Goal: Task Accomplishment & Management: Use online tool/utility

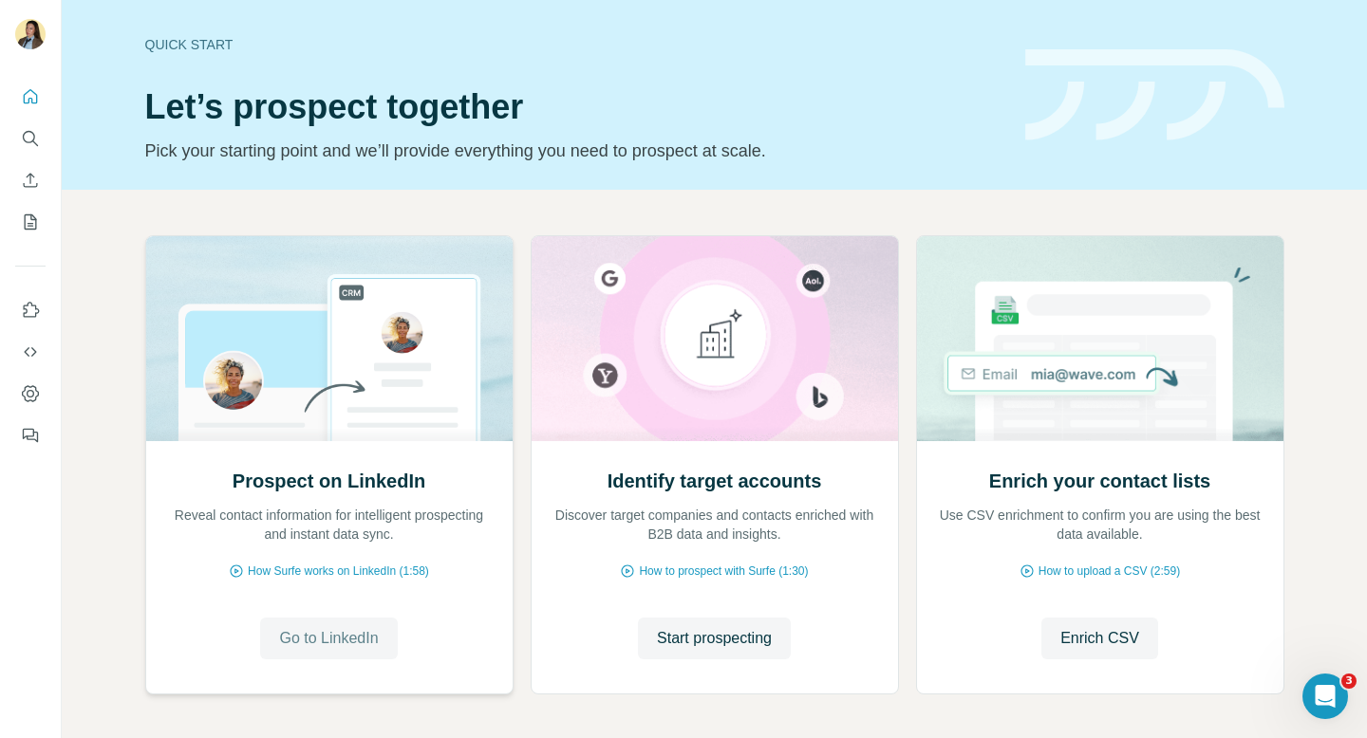
click at [317, 630] on span "Go to LinkedIn" at bounding box center [328, 638] width 99 height 23
click at [739, 649] on span "Start prospecting" at bounding box center [714, 638] width 115 height 23
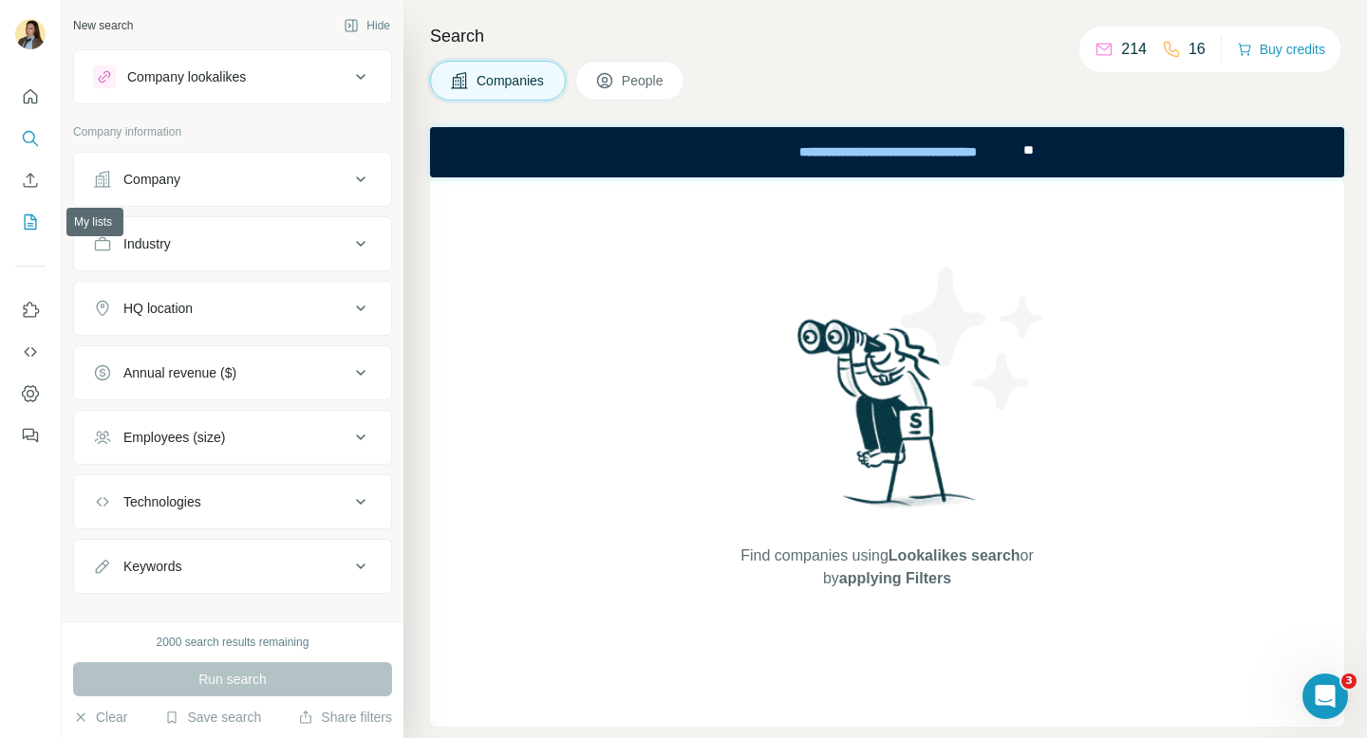
click at [29, 221] on icon "My lists" at bounding box center [30, 222] width 19 height 19
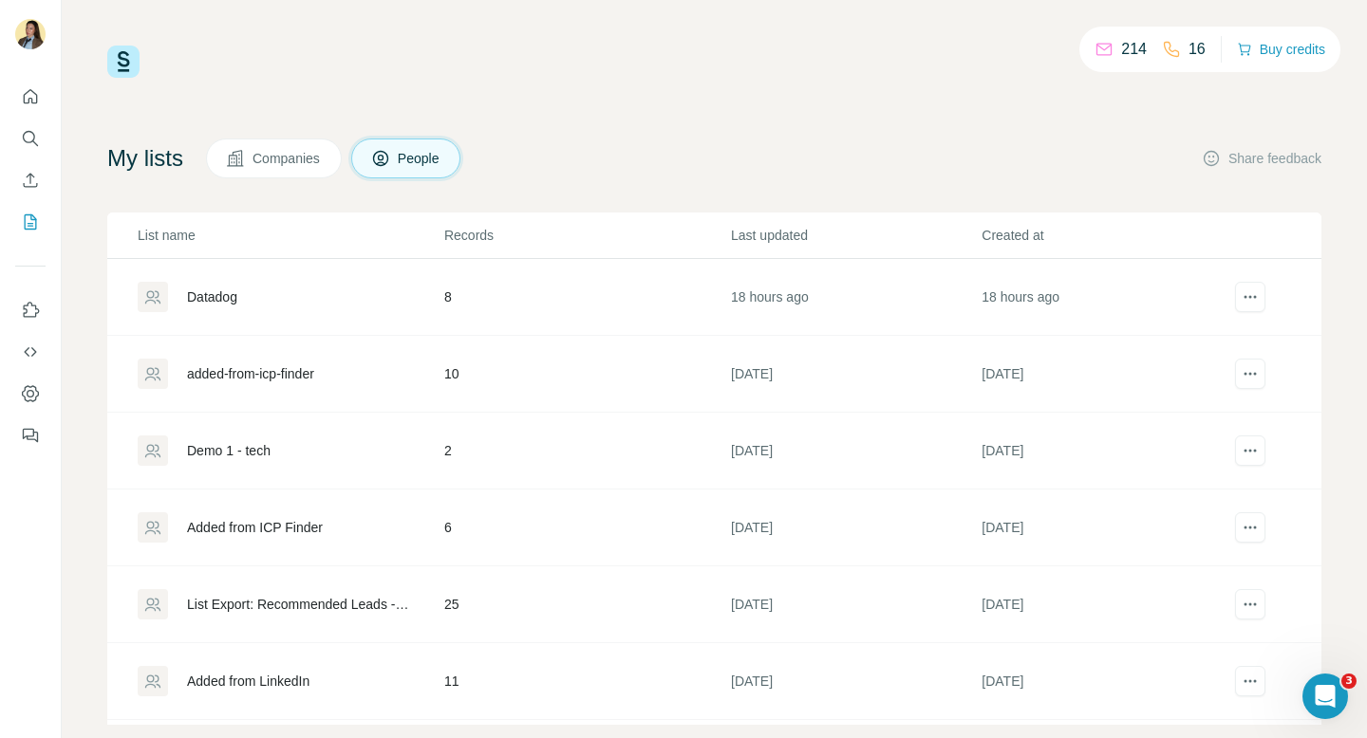
scroll to position [32, 0]
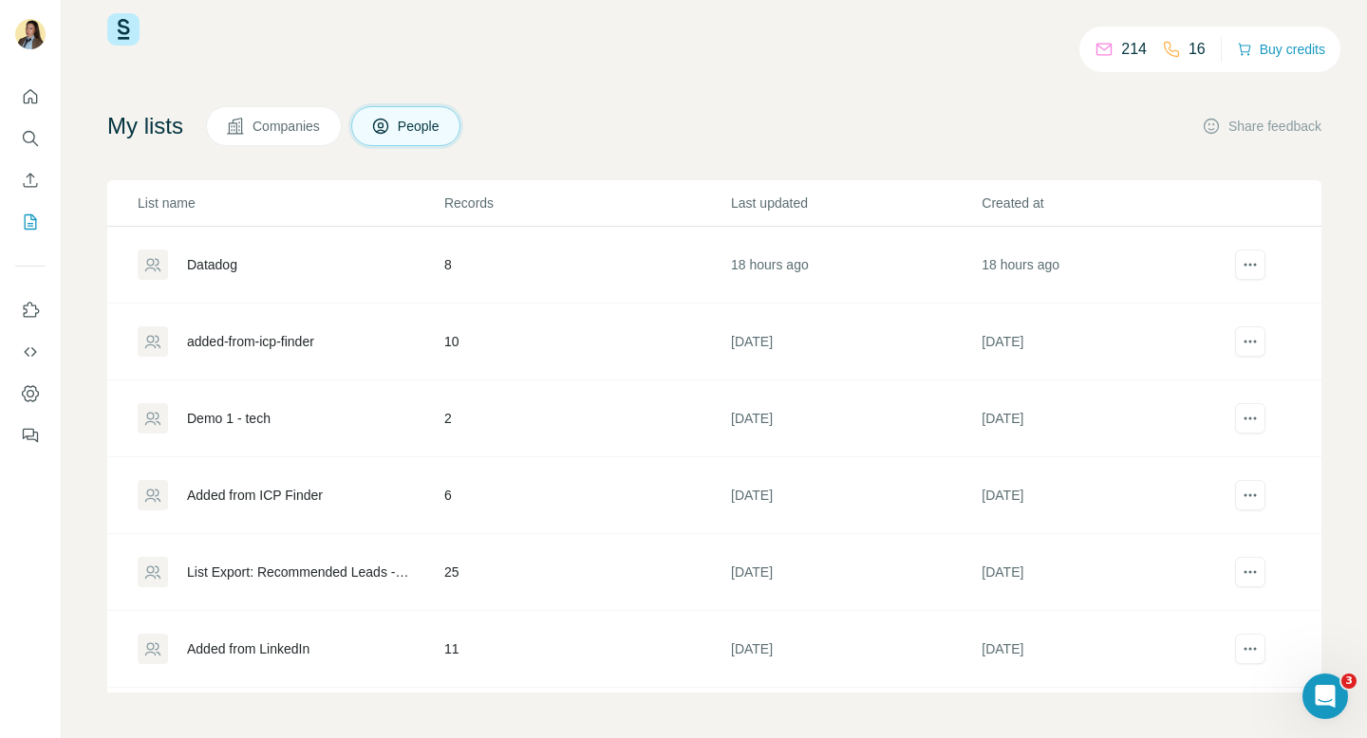
click at [316, 579] on div "List Export: Recommended Leads - [DATE] 12:52" at bounding box center [299, 572] width 225 height 19
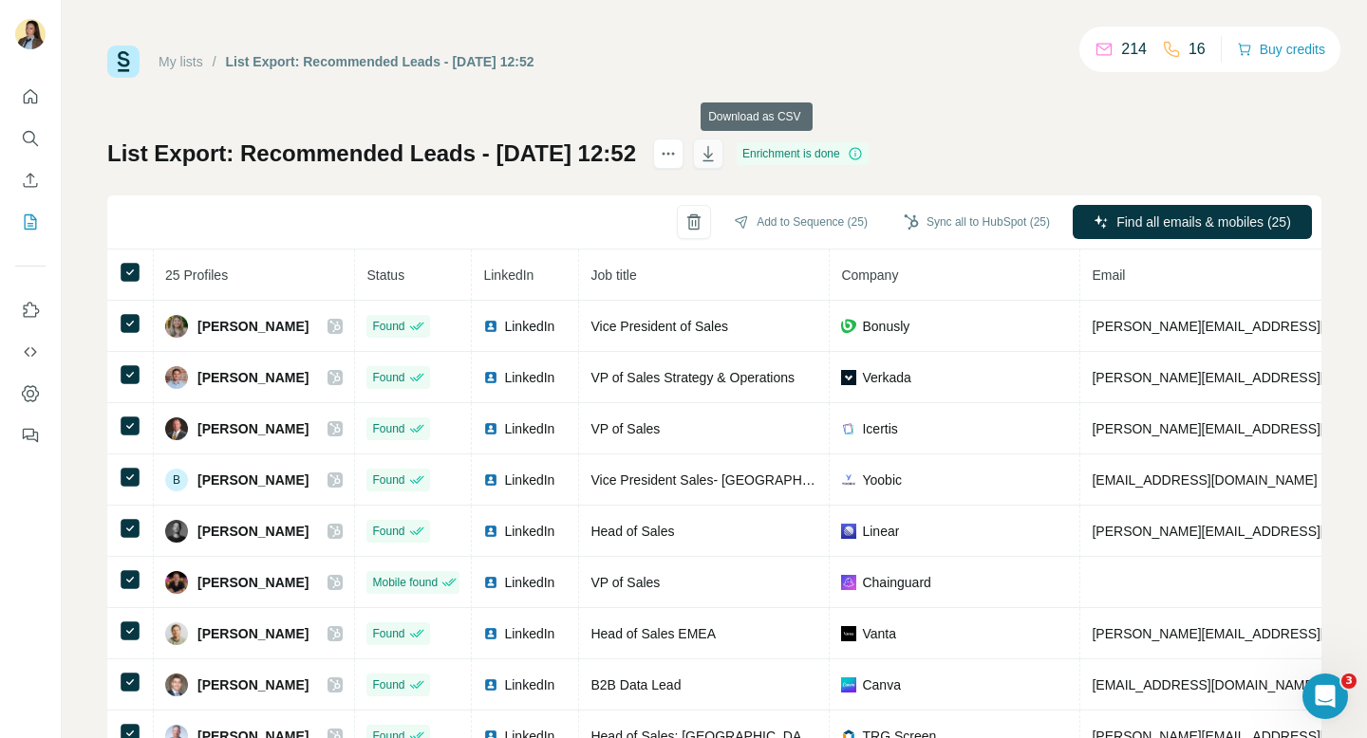
click at [717, 156] on icon "button" at bounding box center [707, 153] width 19 height 19
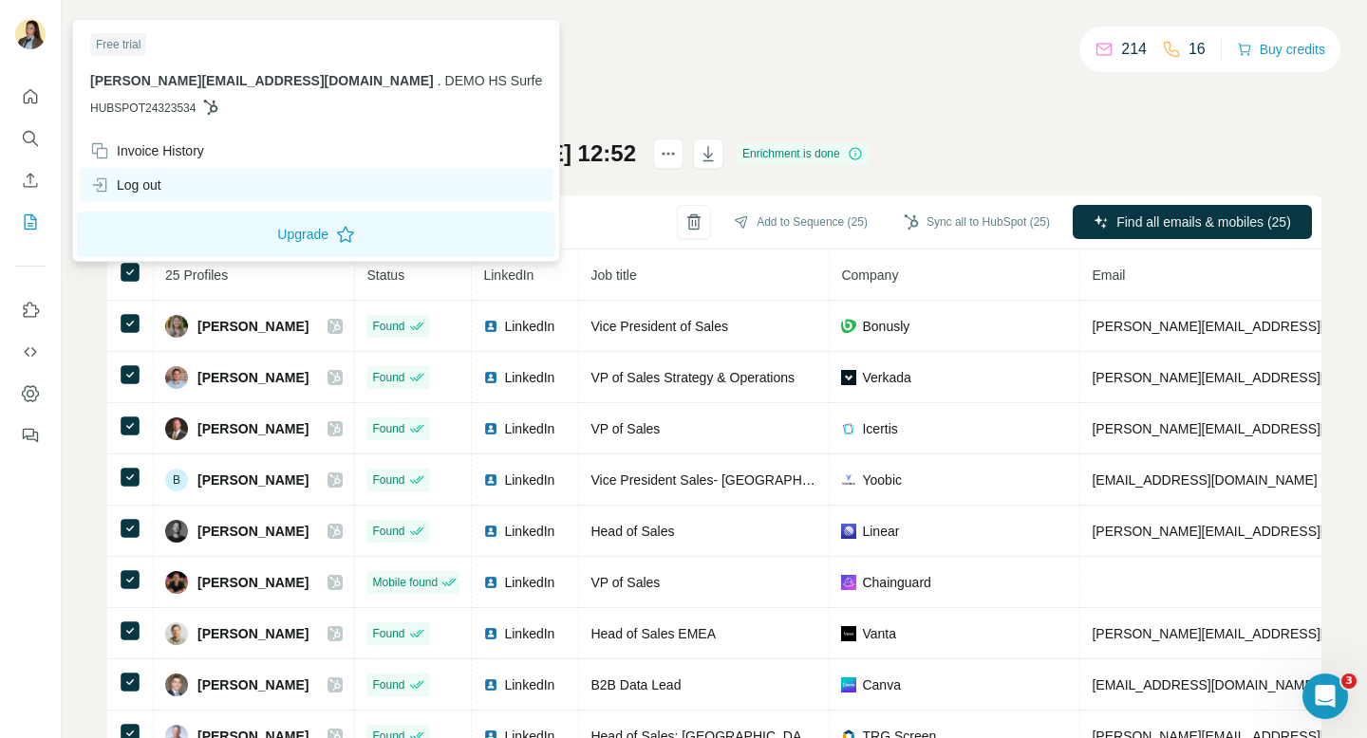
click at [144, 180] on div "Log out" at bounding box center [125, 185] width 71 height 19
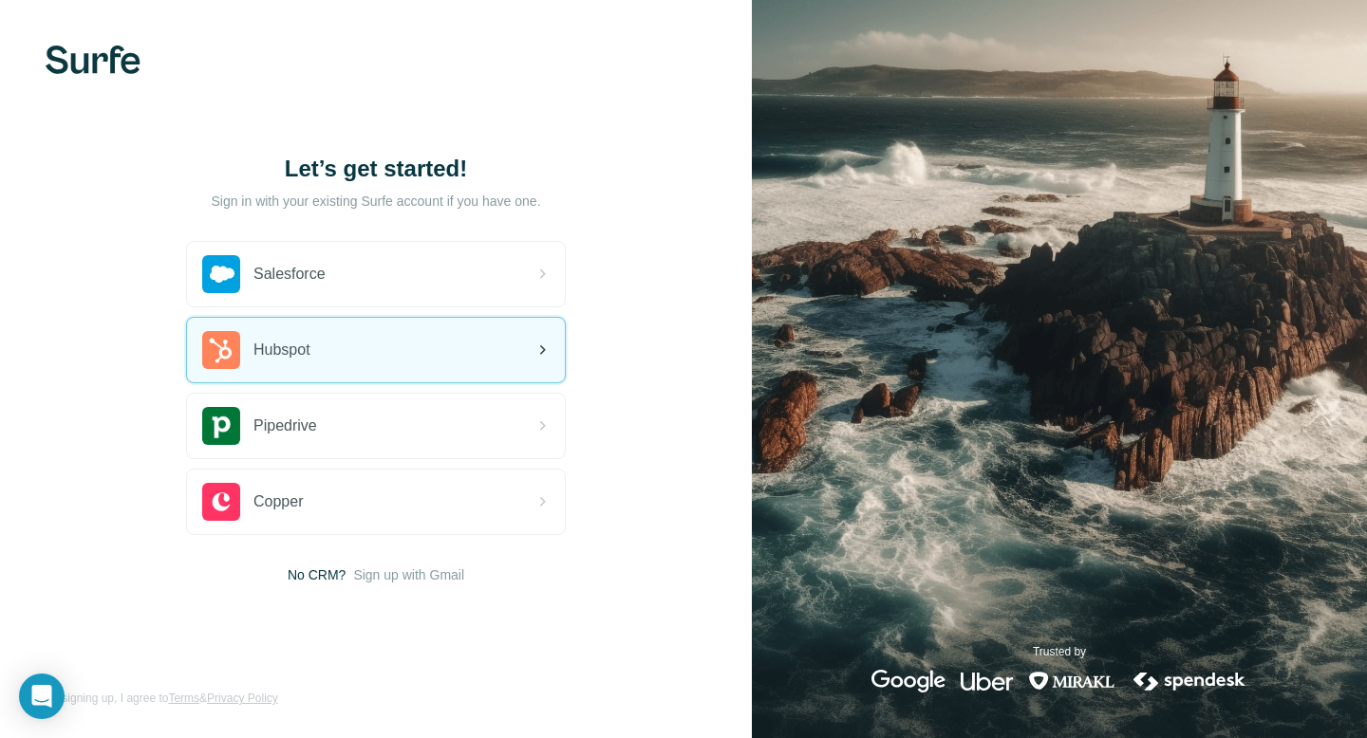
click at [360, 344] on div "Hubspot" at bounding box center [376, 350] width 378 height 65
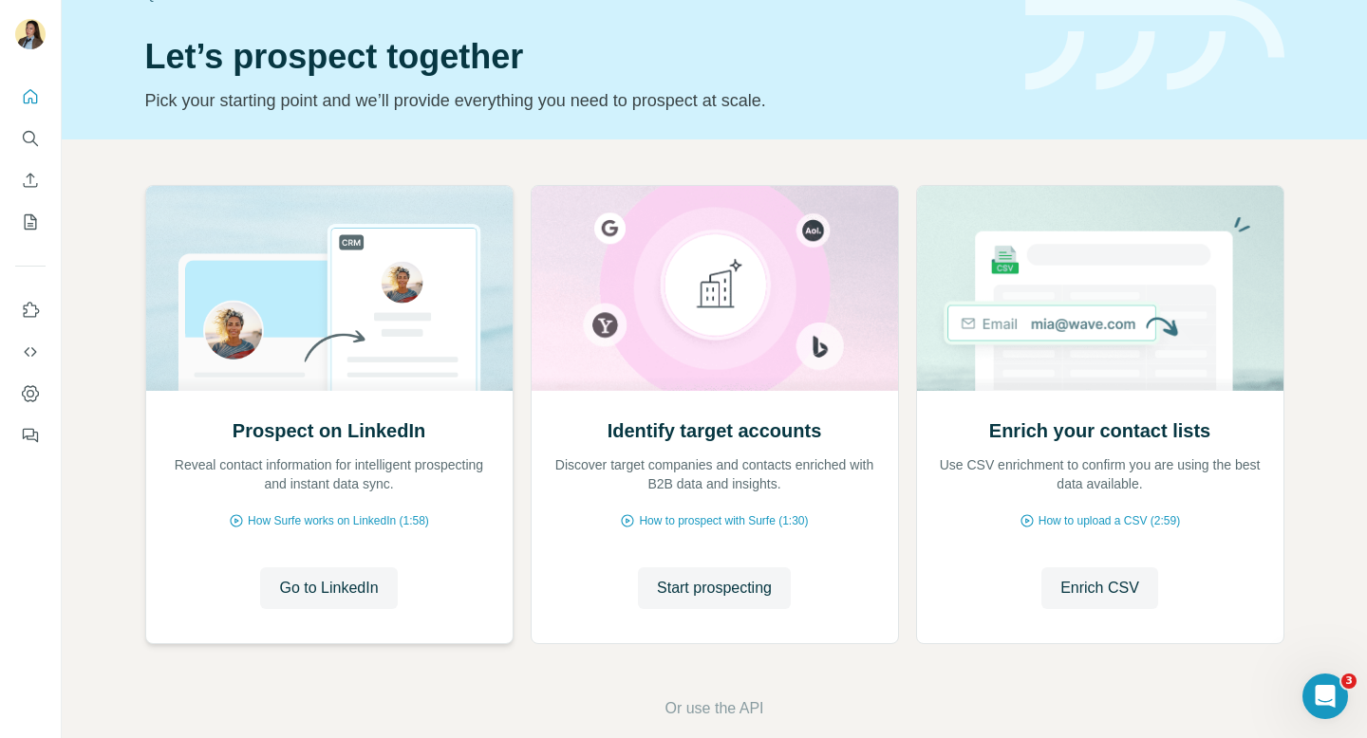
scroll to position [53, 0]
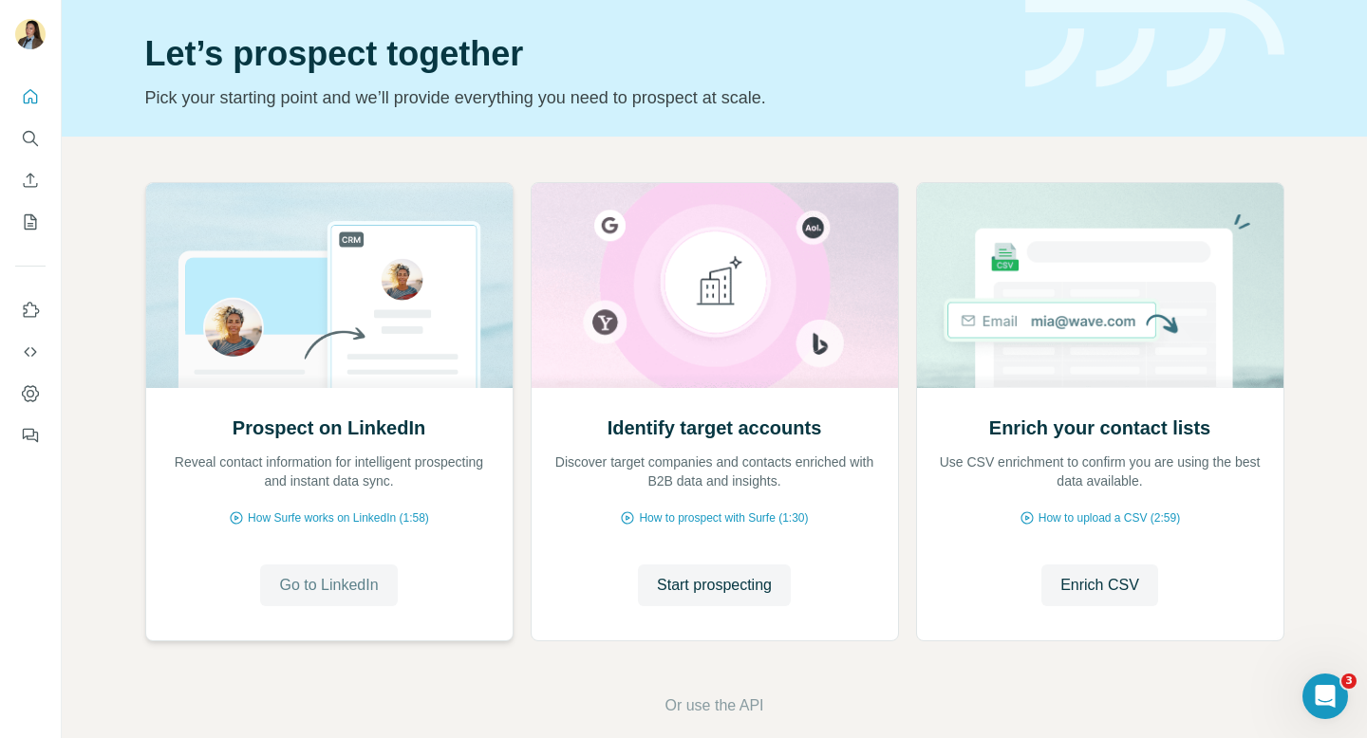
click at [341, 596] on span "Go to LinkedIn" at bounding box center [328, 585] width 99 height 23
click at [705, 588] on span "Start prospecting" at bounding box center [714, 585] width 115 height 23
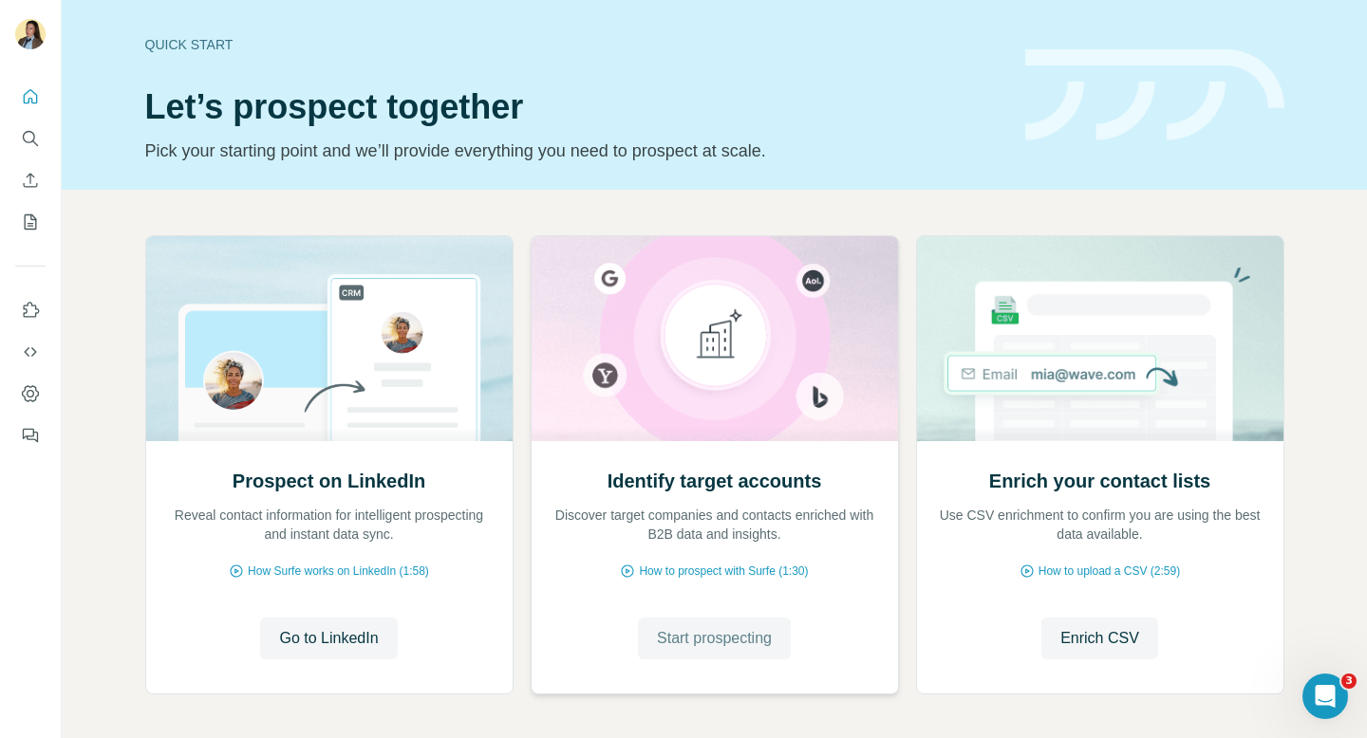
click at [723, 643] on span "Start prospecting" at bounding box center [714, 638] width 115 height 23
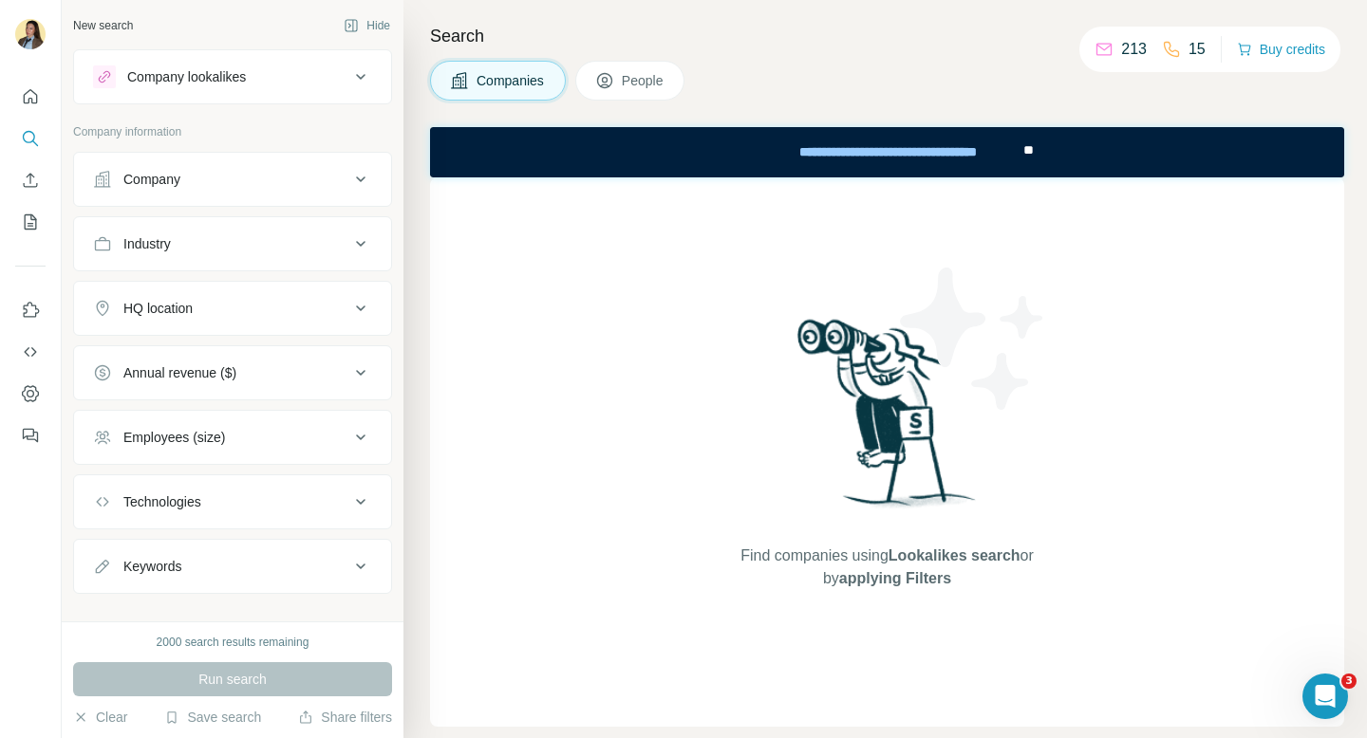
click at [268, 178] on div "Company" at bounding box center [221, 179] width 256 height 19
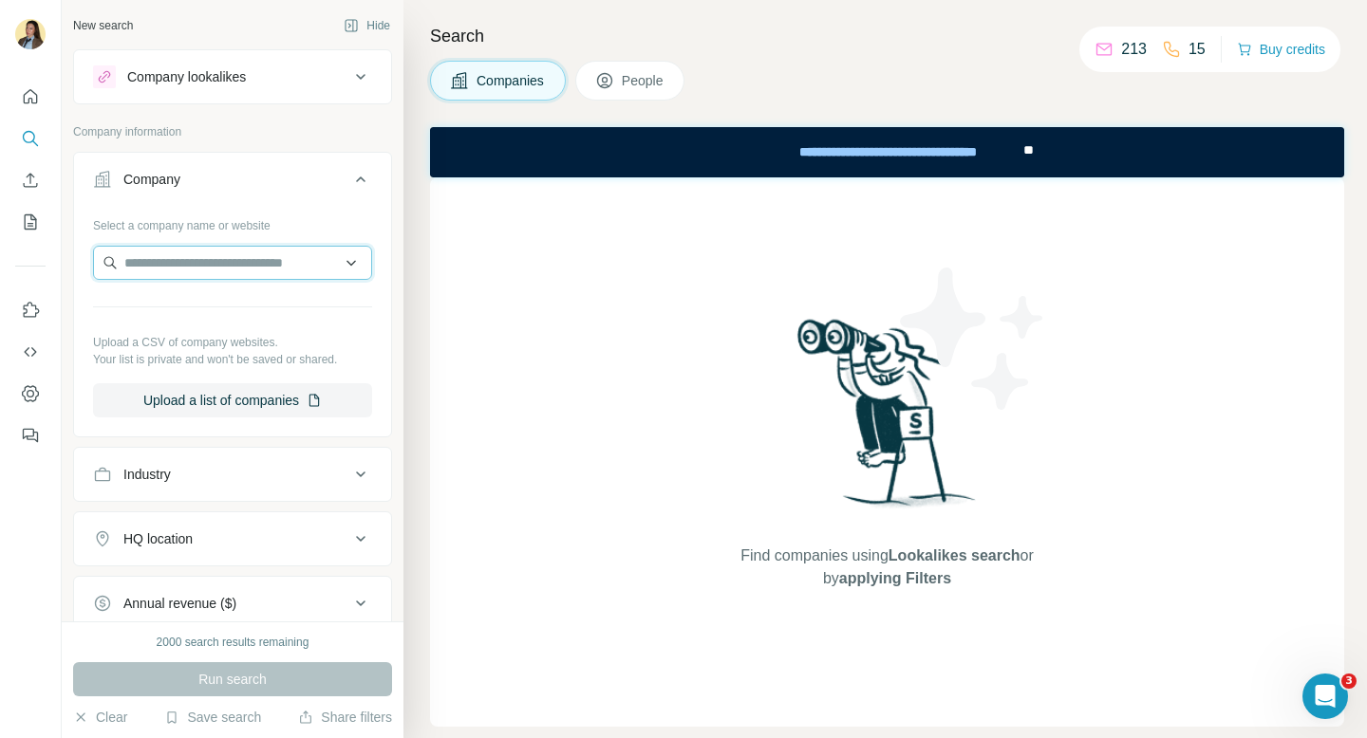
click at [211, 264] on input "text" at bounding box center [232, 263] width 279 height 34
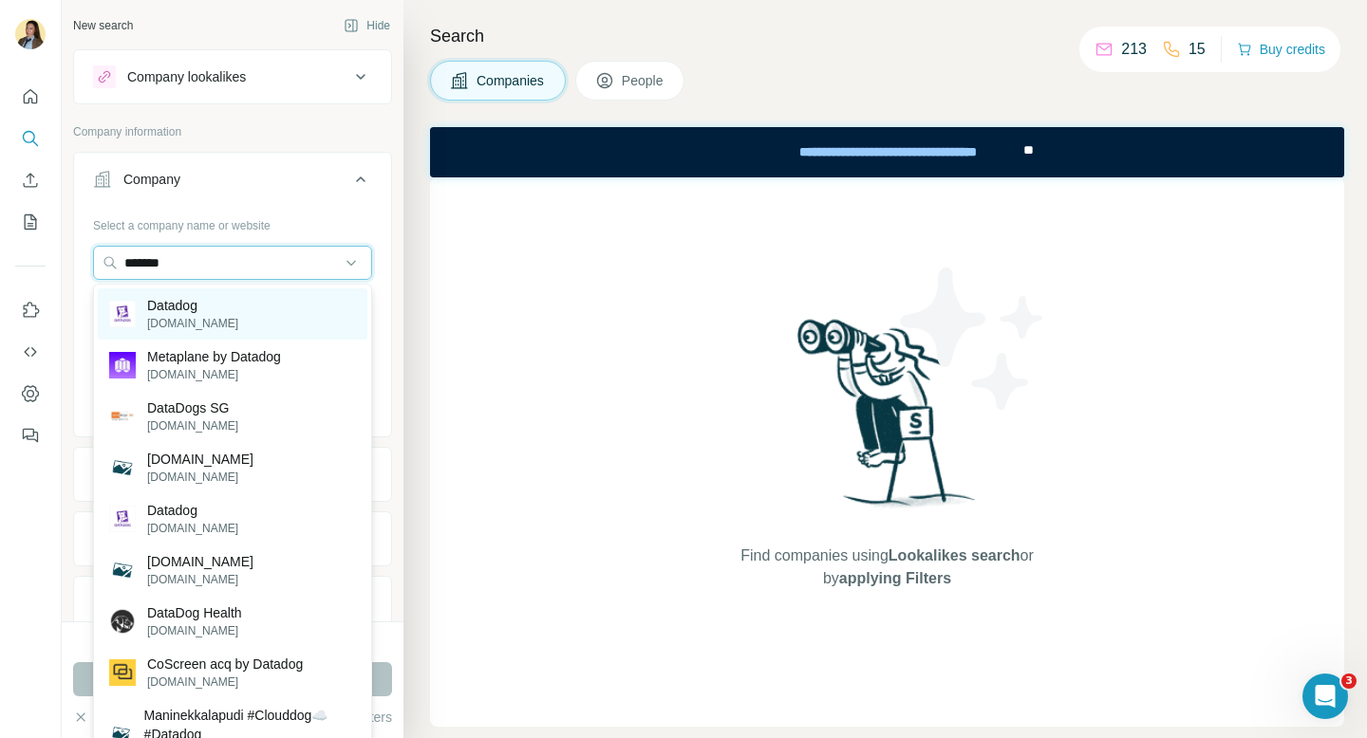
type input "*******"
click at [233, 317] on div "Datadog [DOMAIN_NAME]" at bounding box center [233, 313] width 270 height 51
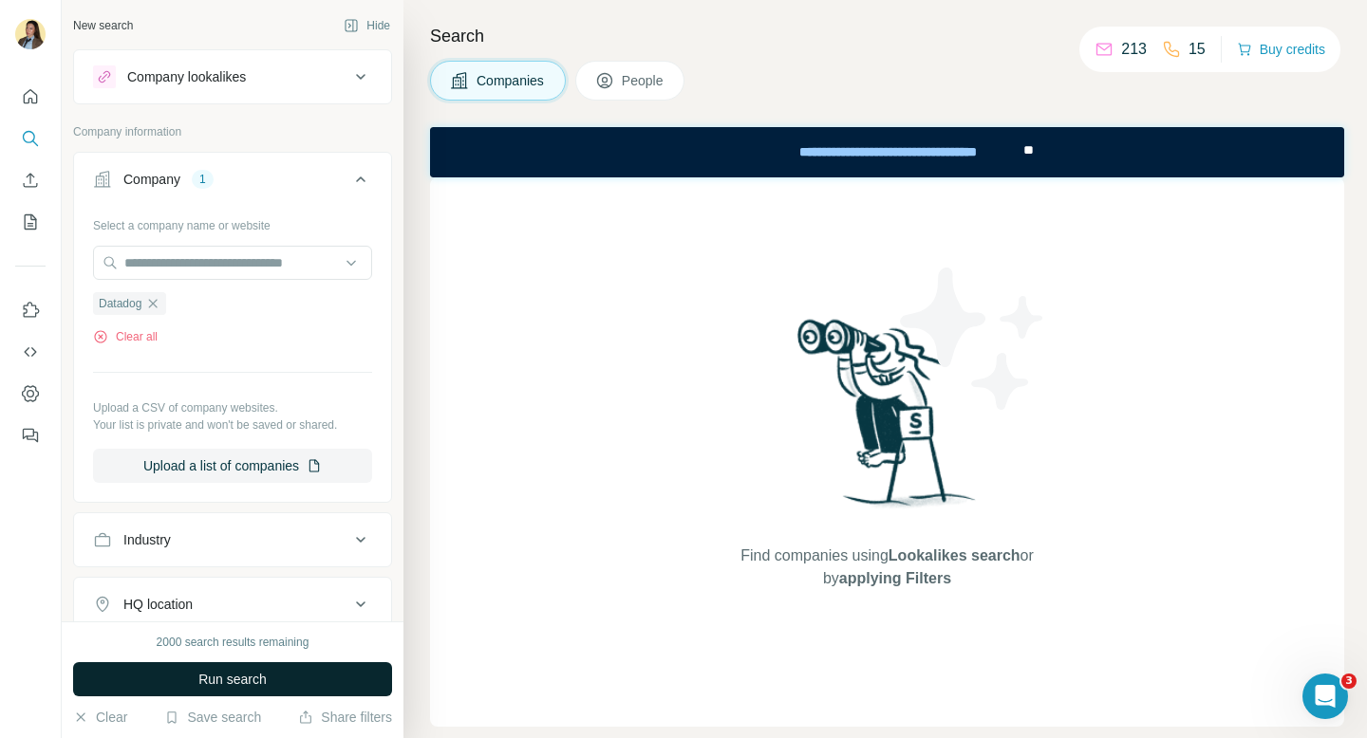
click at [261, 676] on span "Run search" at bounding box center [232, 679] width 68 height 19
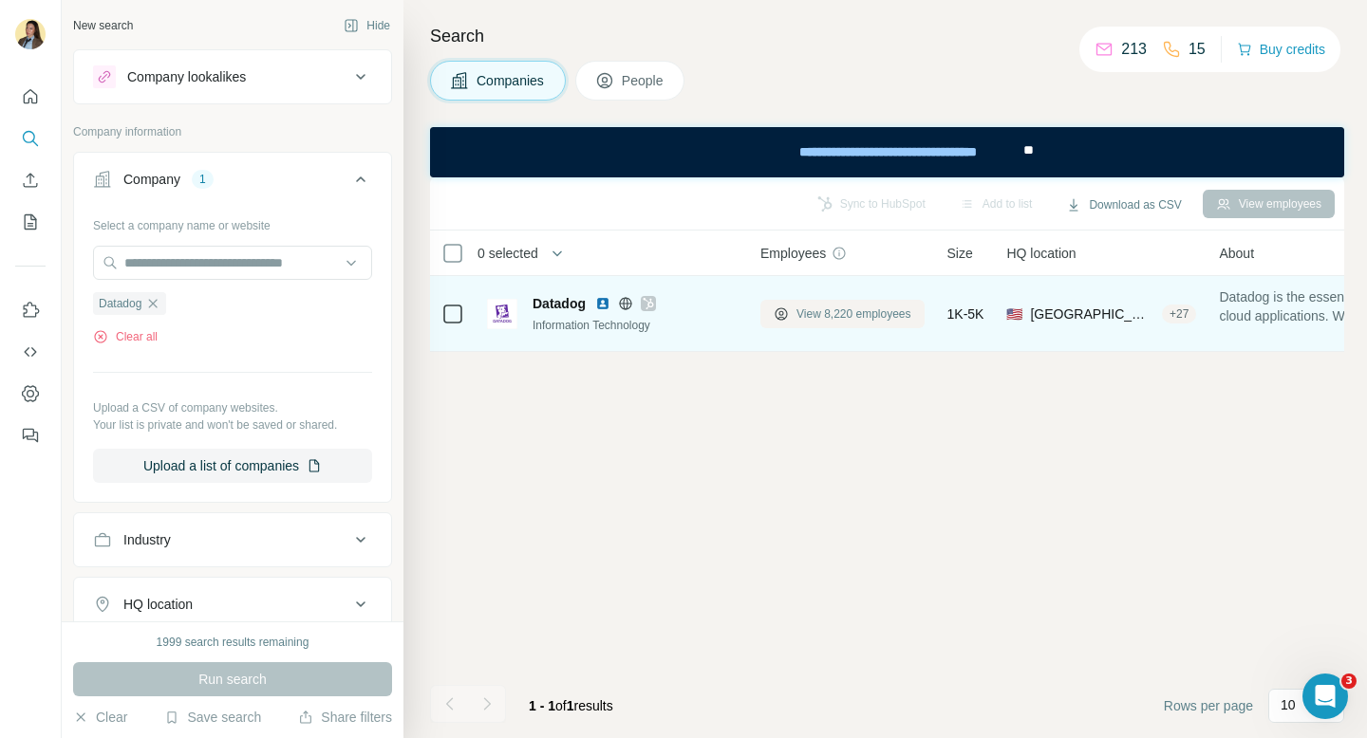
click at [851, 317] on span "View 8,220 employees" at bounding box center [853, 314] width 115 height 17
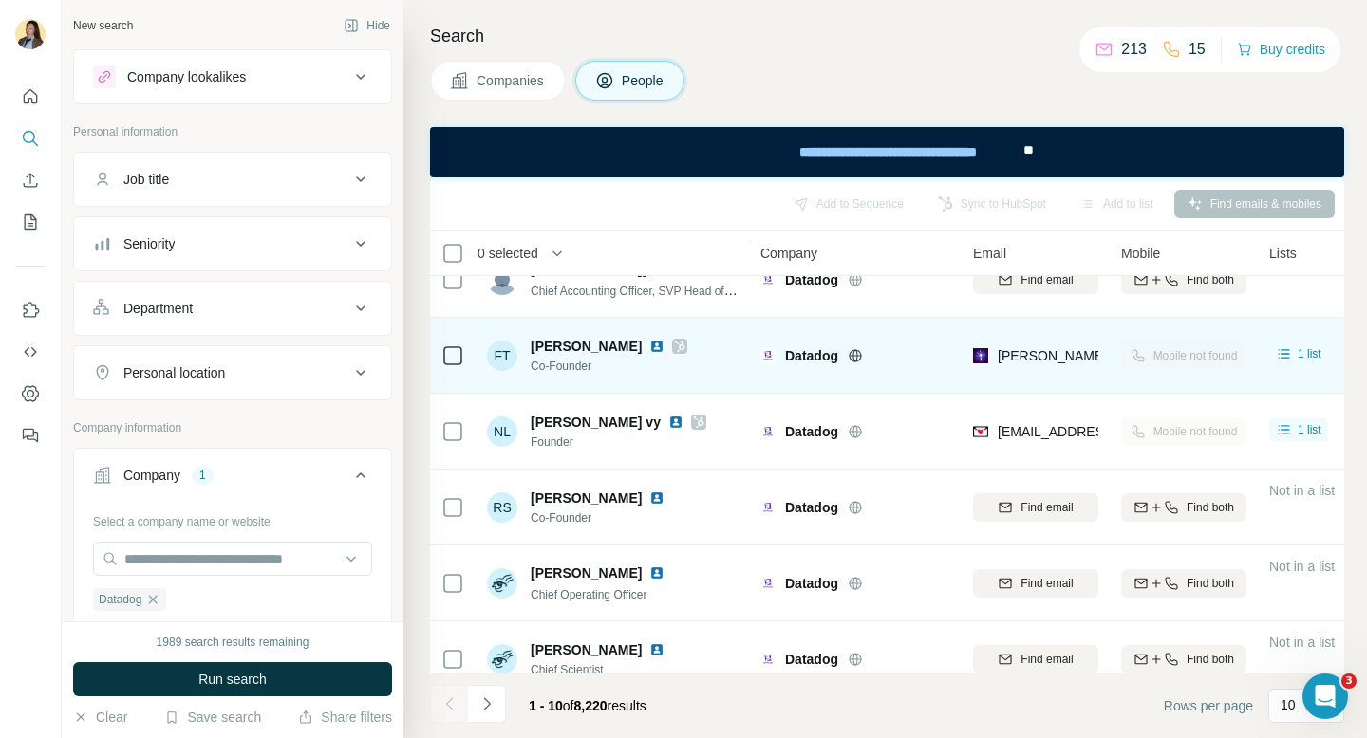
scroll to position [270, 0]
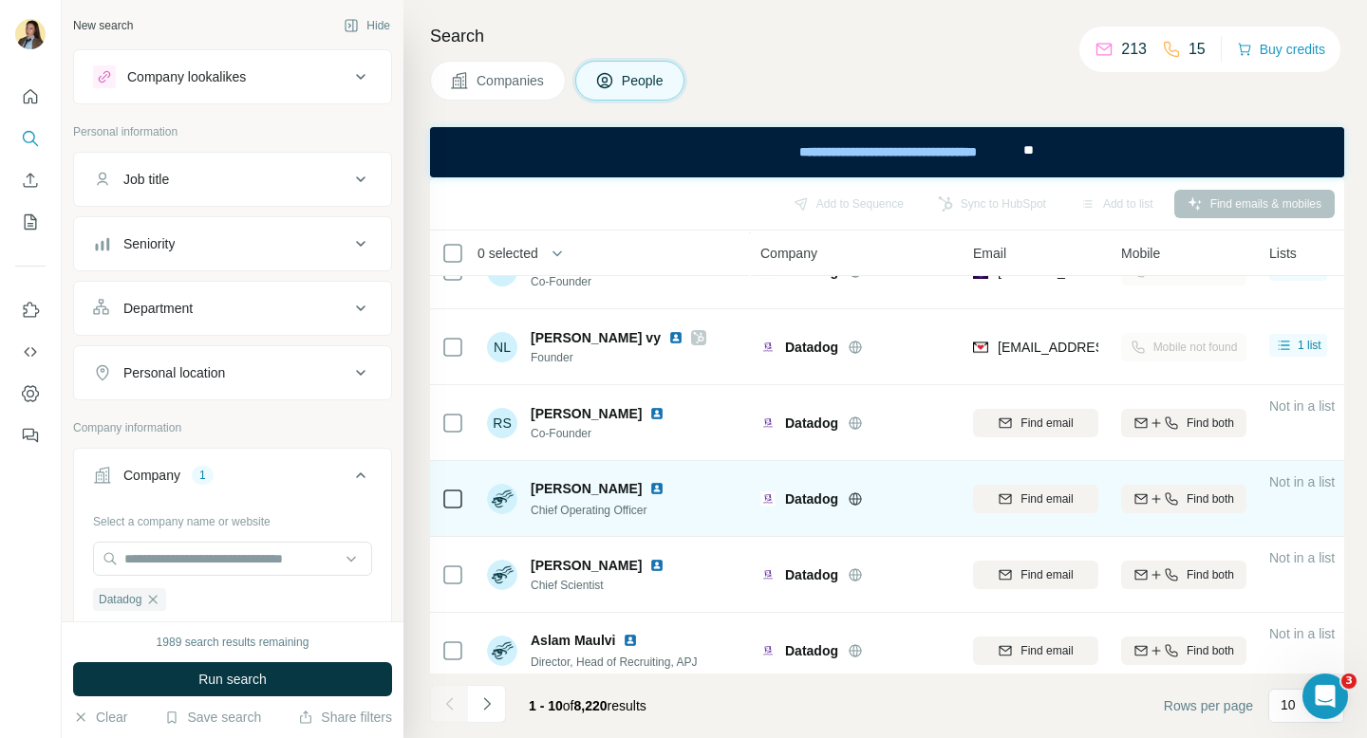
click at [649, 491] on img at bounding box center [656, 488] width 15 height 15
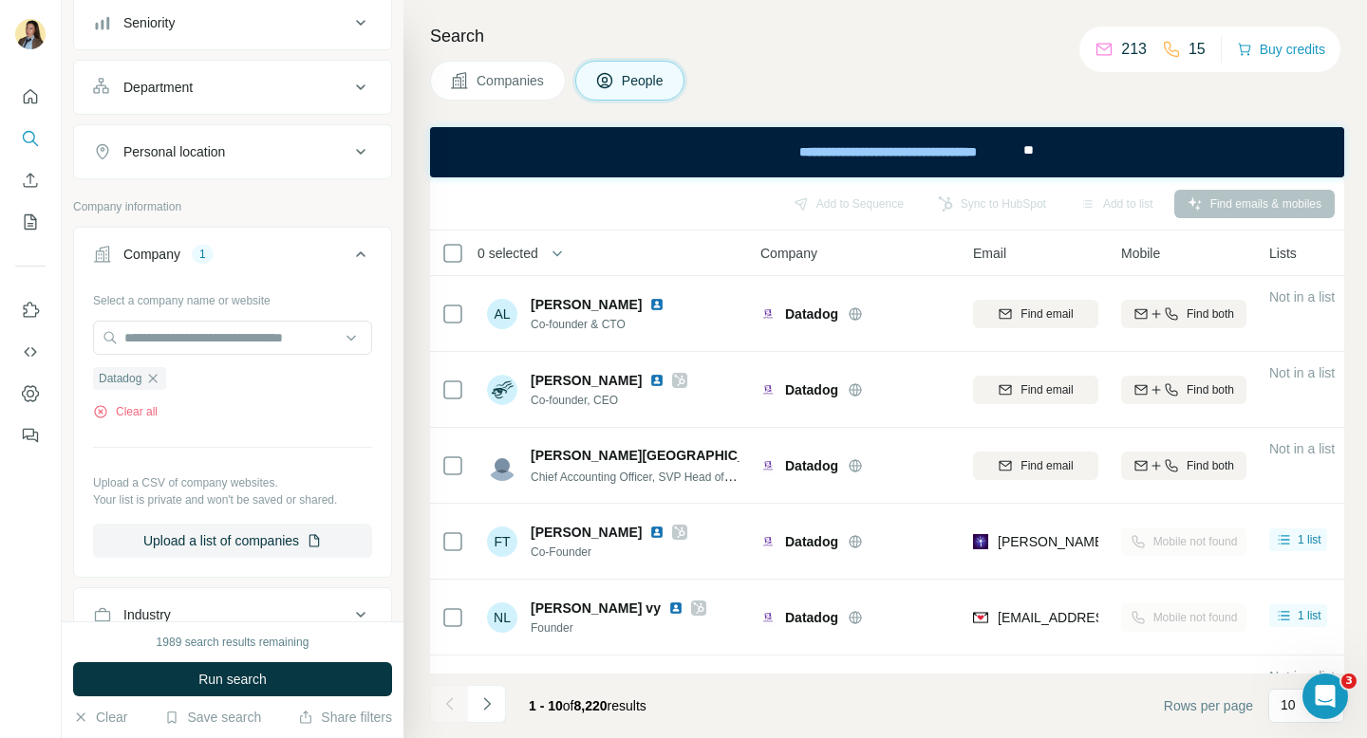
scroll to position [123, 0]
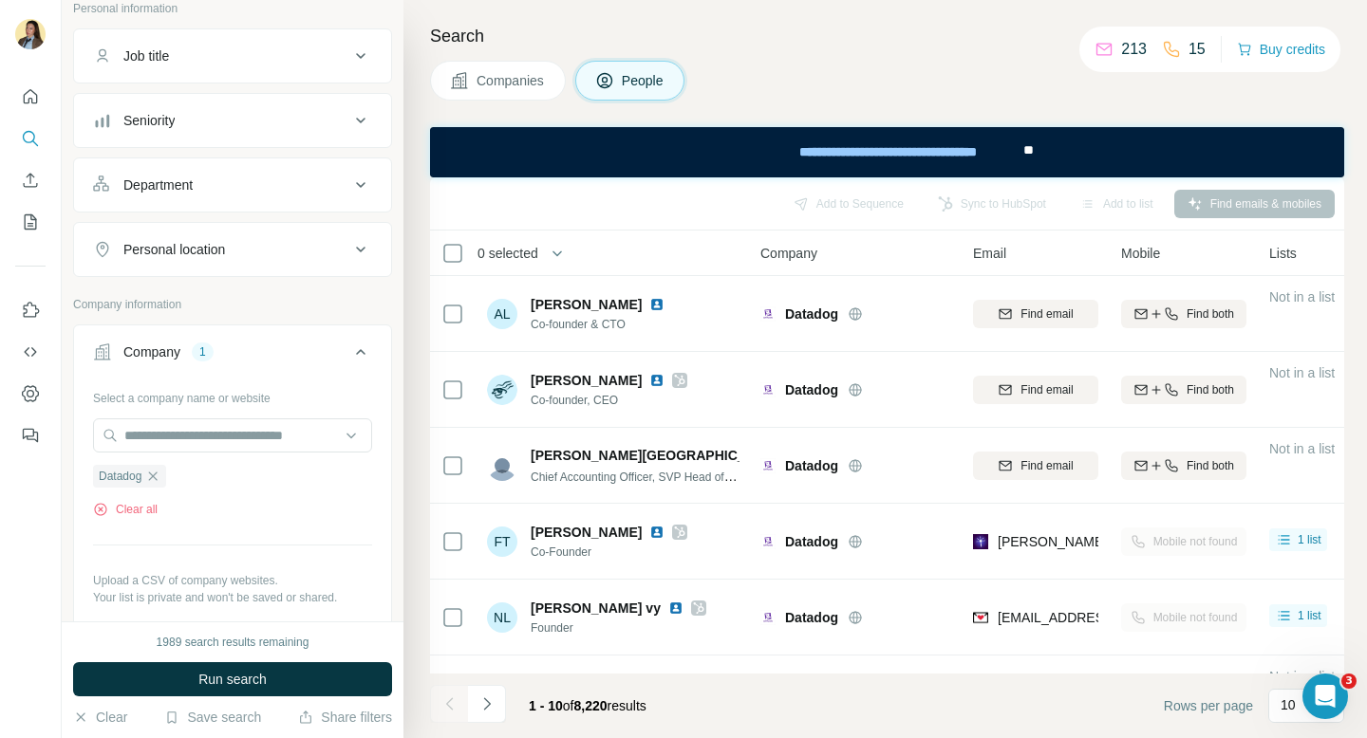
click at [225, 194] on div "Department" at bounding box center [221, 185] width 256 height 19
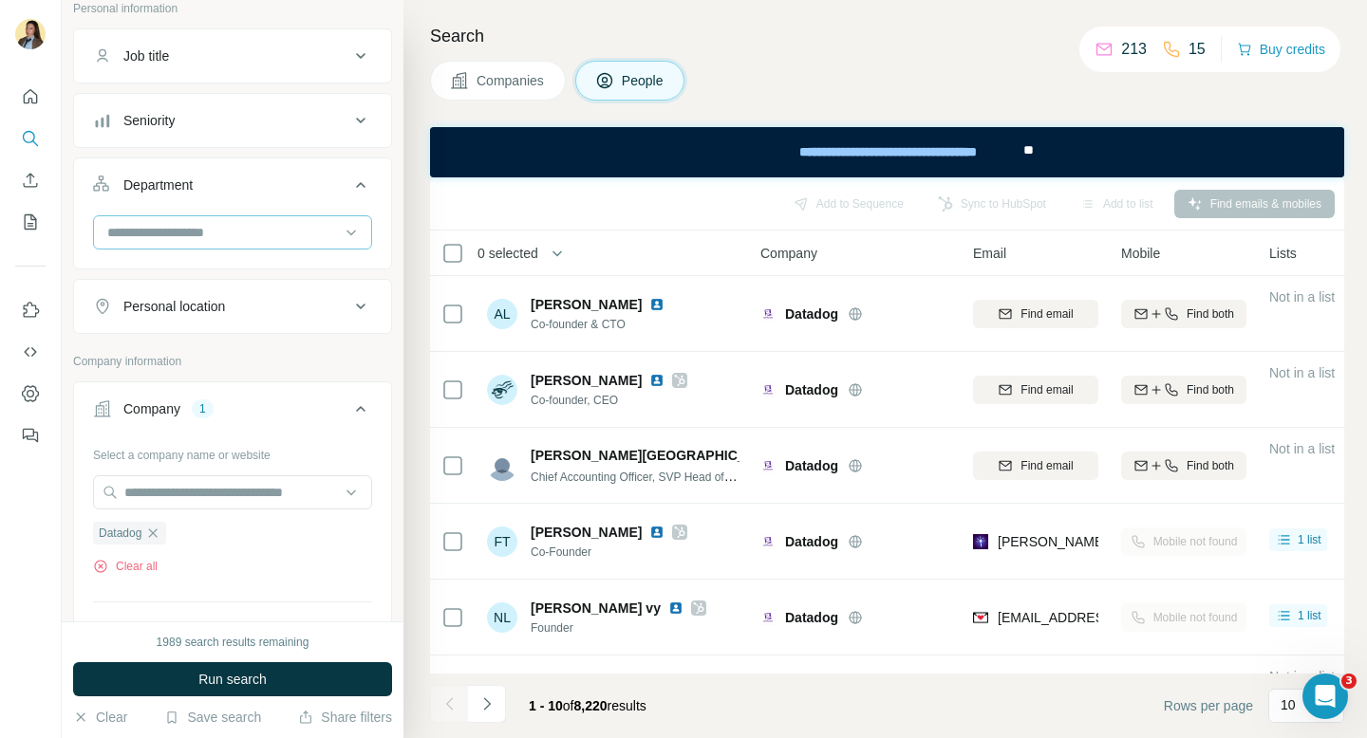
click at [269, 237] on input at bounding box center [222, 232] width 234 height 21
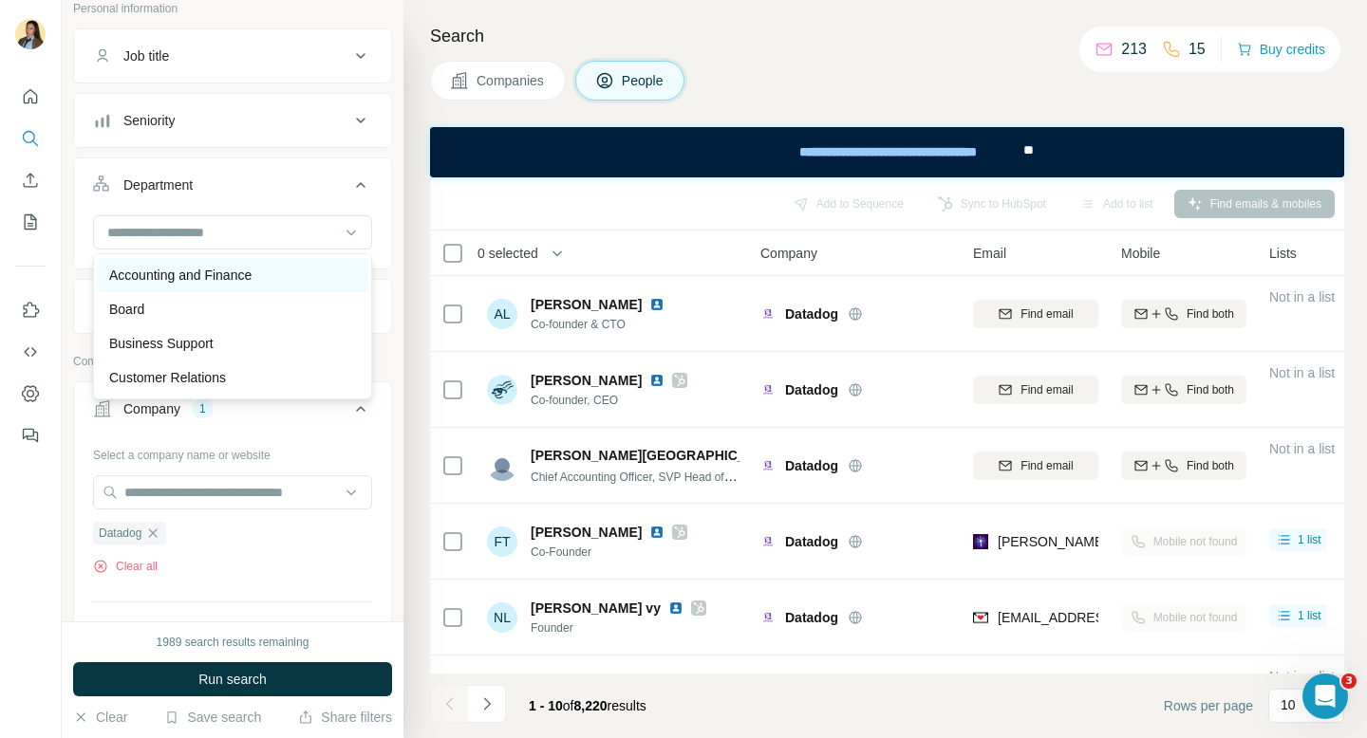
click at [247, 285] on div "Accounting and Finance" at bounding box center [233, 275] width 270 height 34
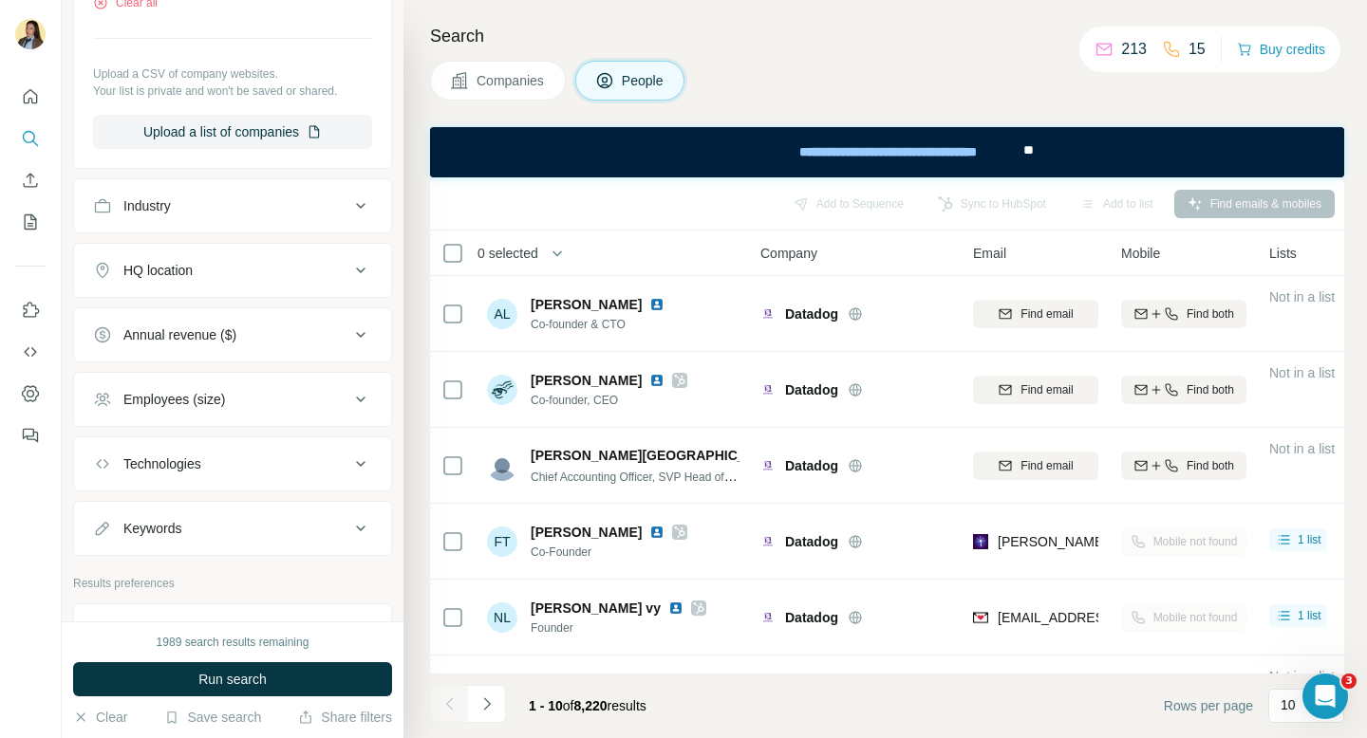
scroll to position [766, 0]
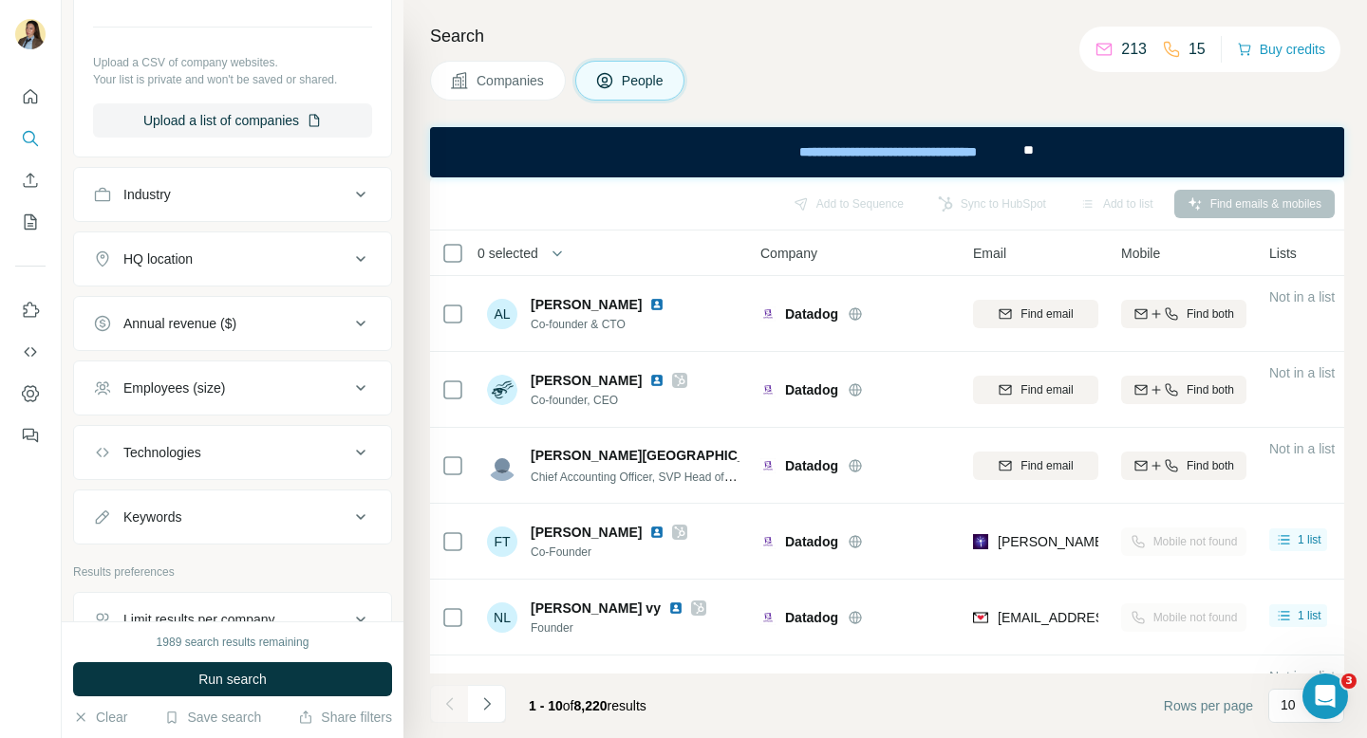
click at [274, 266] on div "HQ location" at bounding box center [221, 259] width 256 height 19
click at [323, 259] on div "HQ location" at bounding box center [221, 259] width 256 height 19
click at [329, 259] on div "HQ location" at bounding box center [221, 259] width 256 height 19
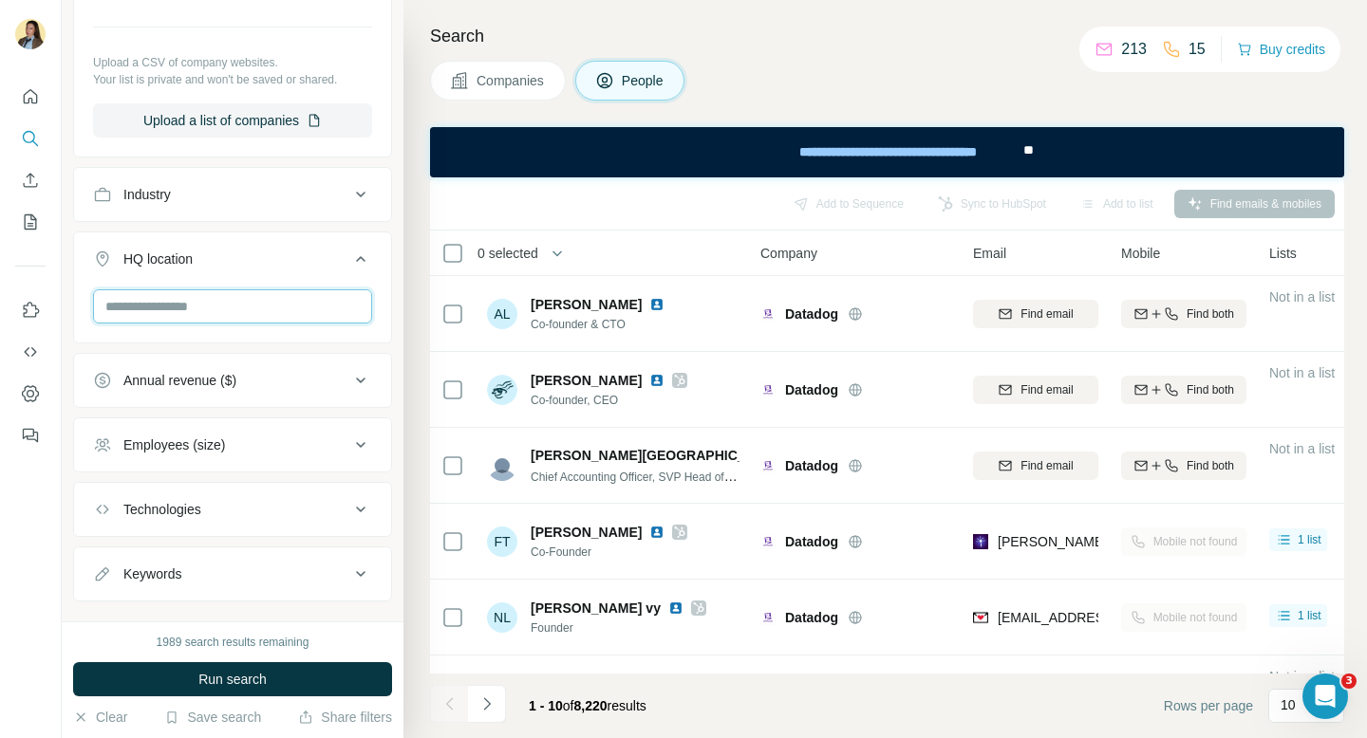
click at [273, 303] on input "text" at bounding box center [232, 306] width 279 height 34
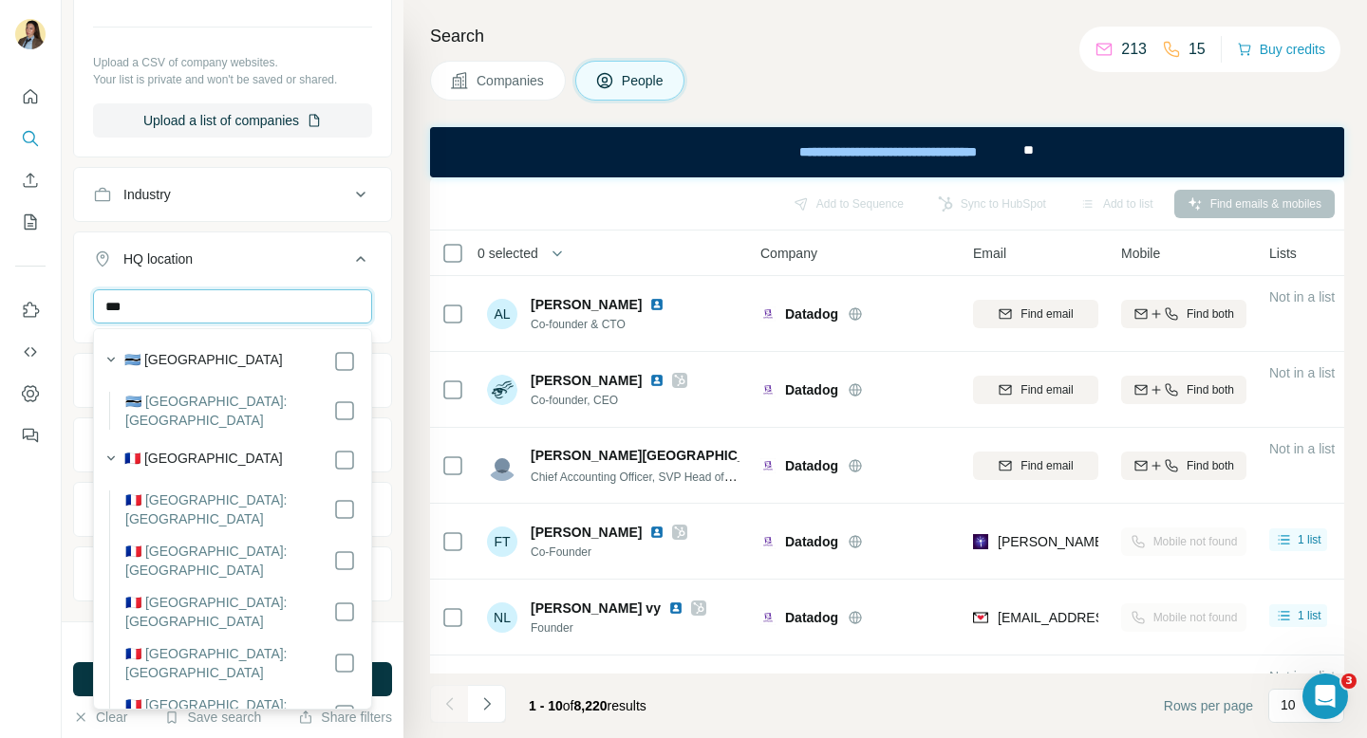
type input "***"
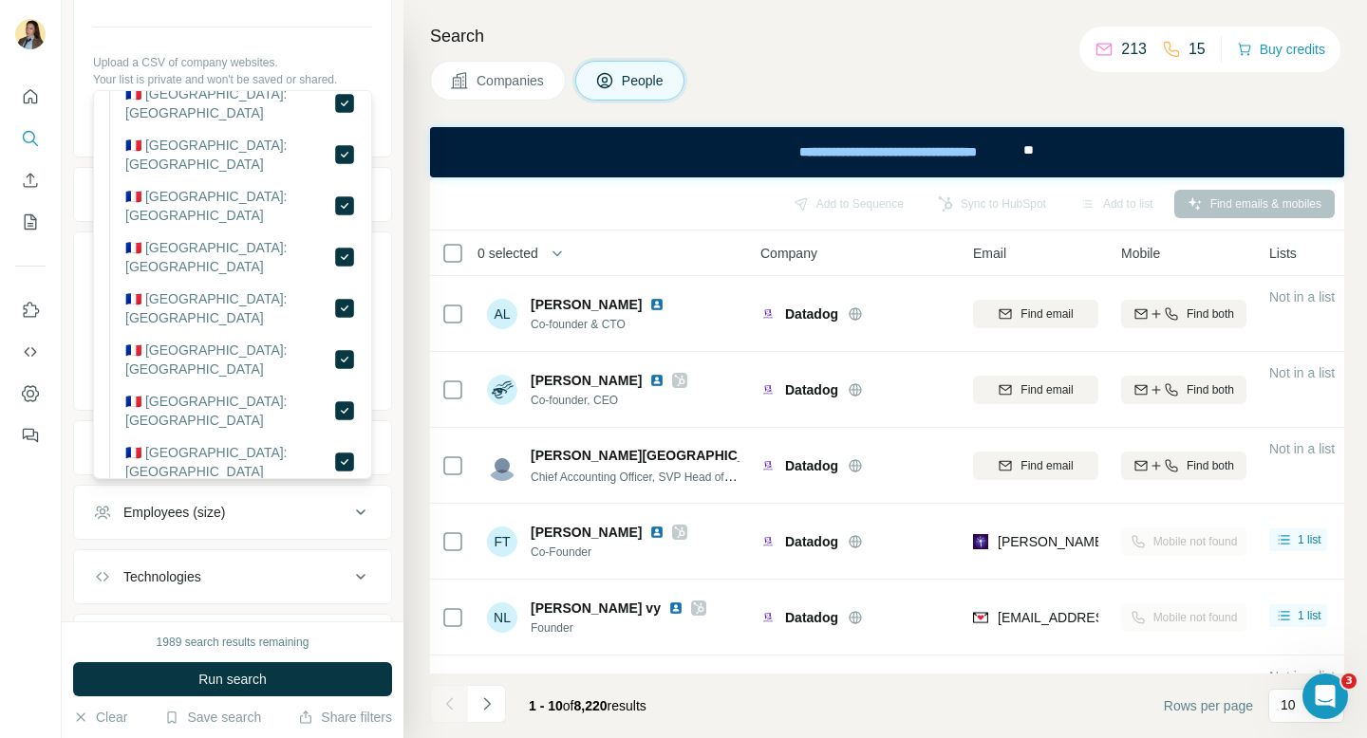
scroll to position [1004, 0]
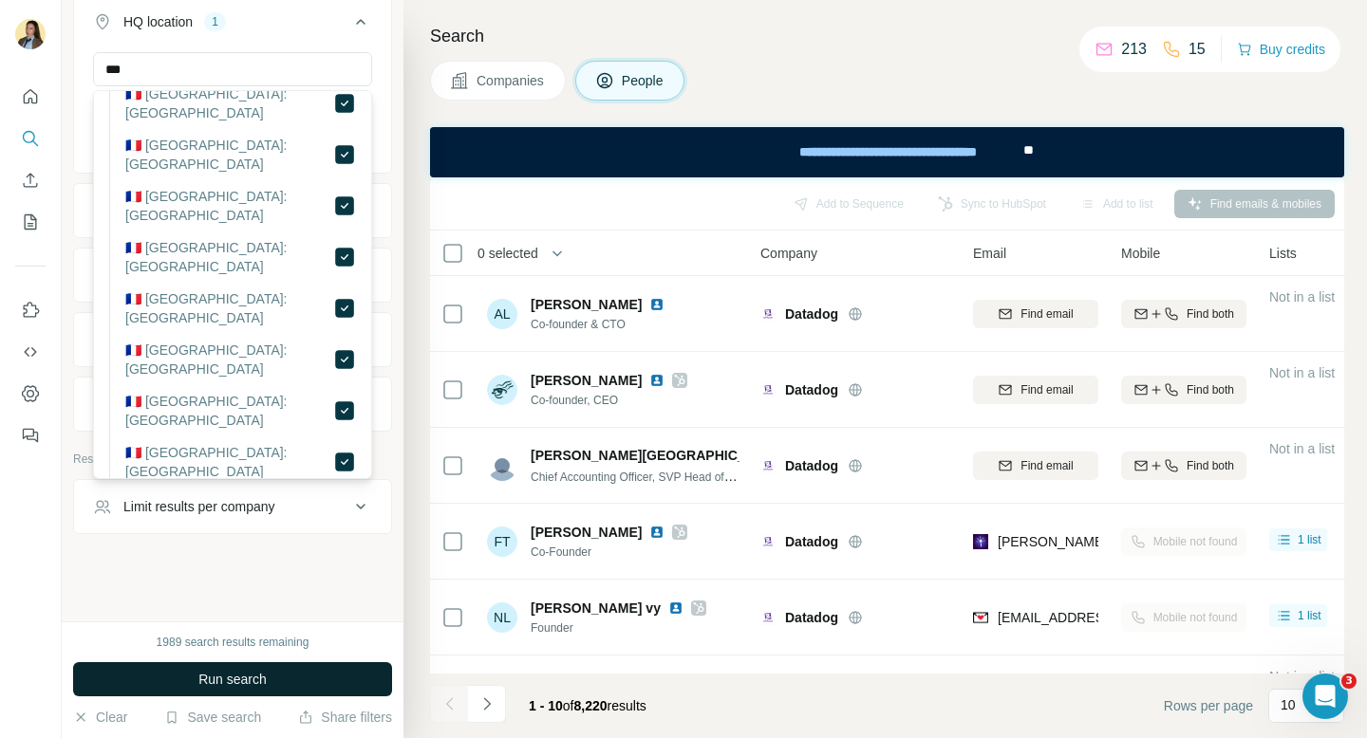
click at [262, 686] on span "Run search" at bounding box center [232, 679] width 68 height 19
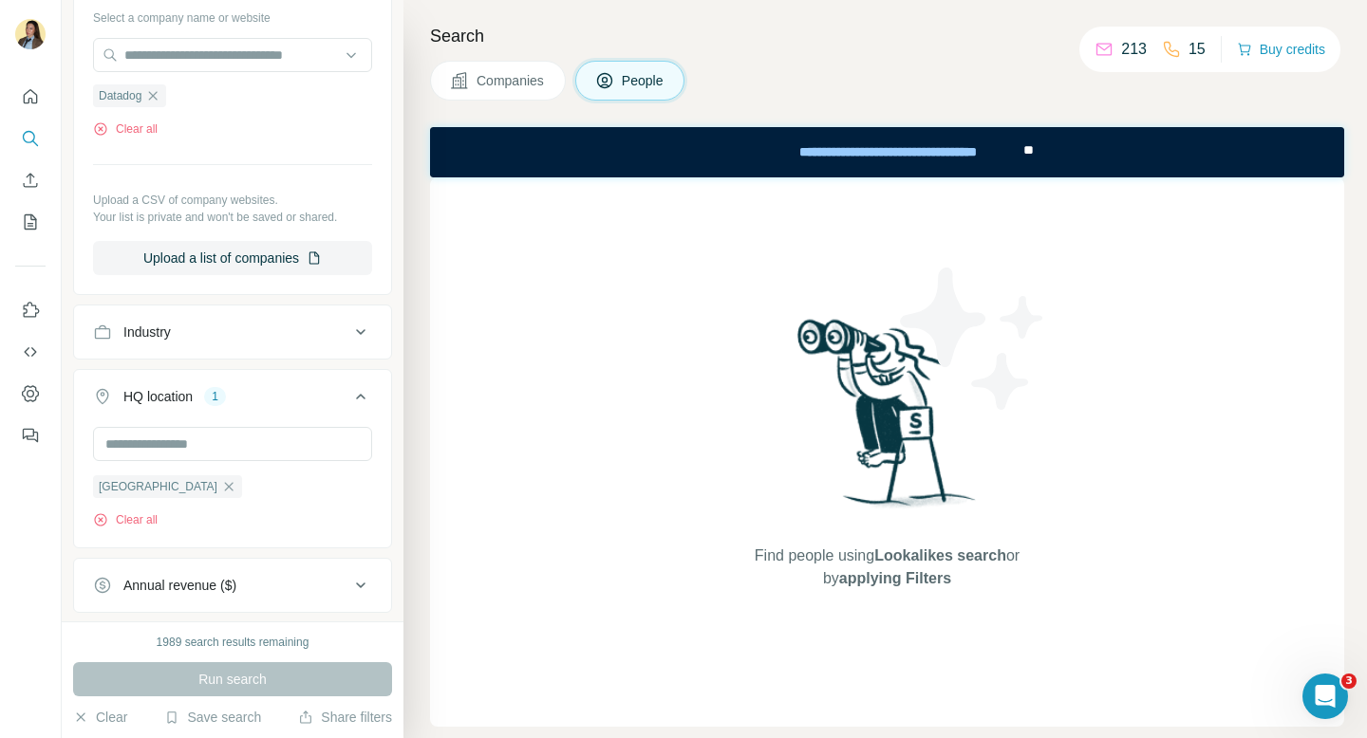
scroll to position [702, 0]
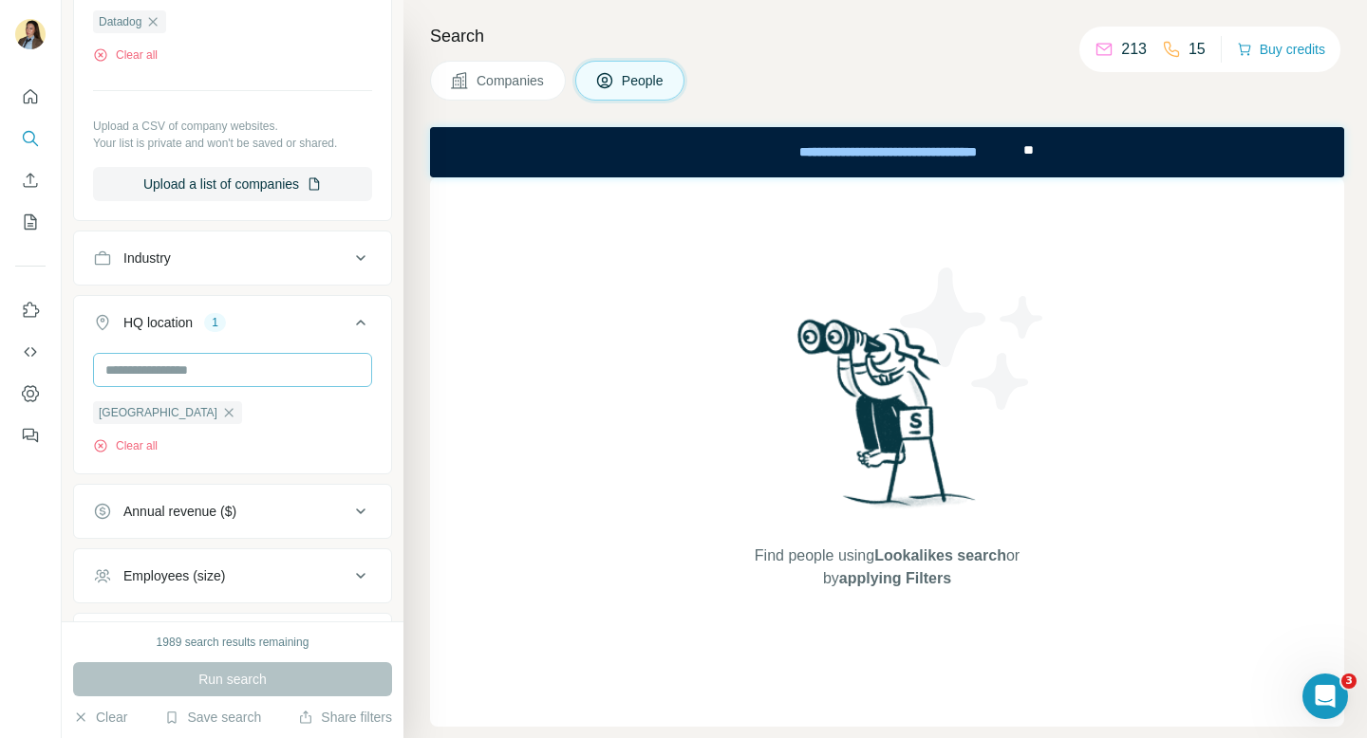
click at [221, 417] on icon "button" at bounding box center [228, 412] width 15 height 15
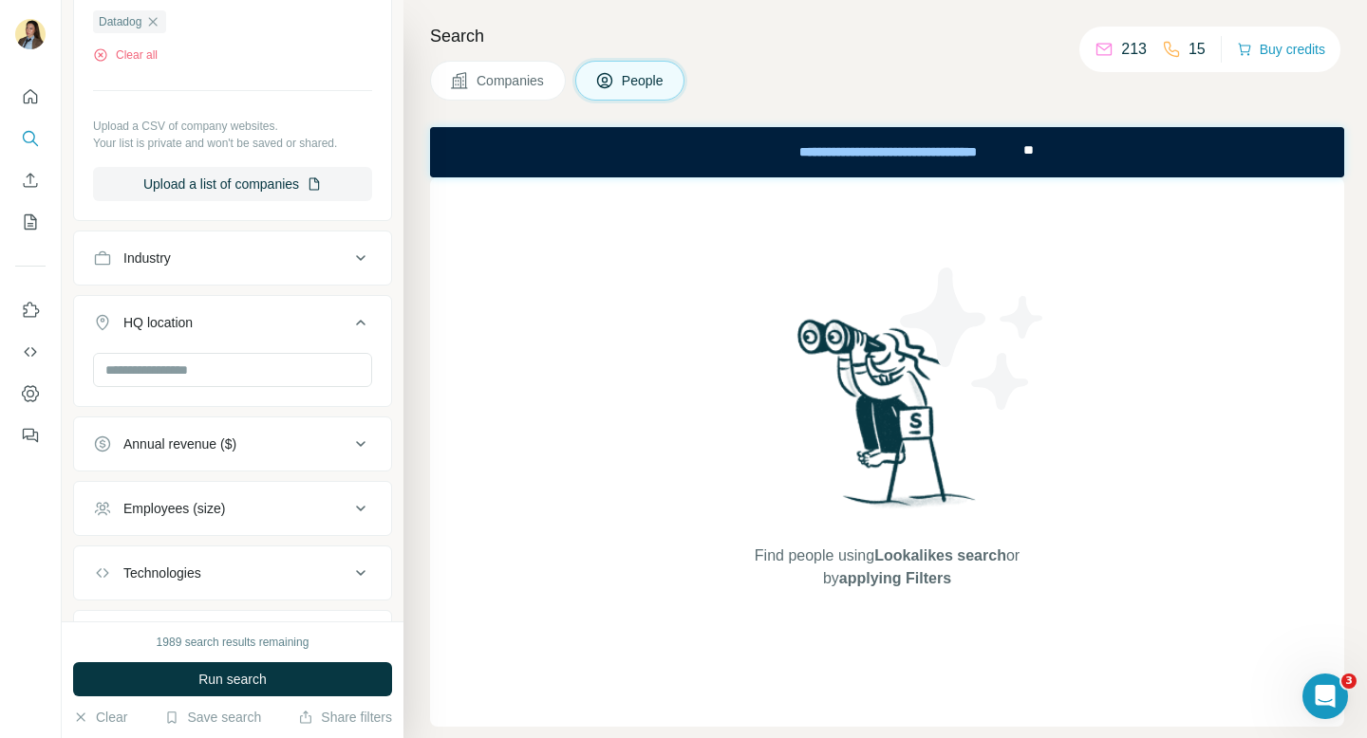
click at [243, 685] on span "Run search" at bounding box center [232, 679] width 68 height 19
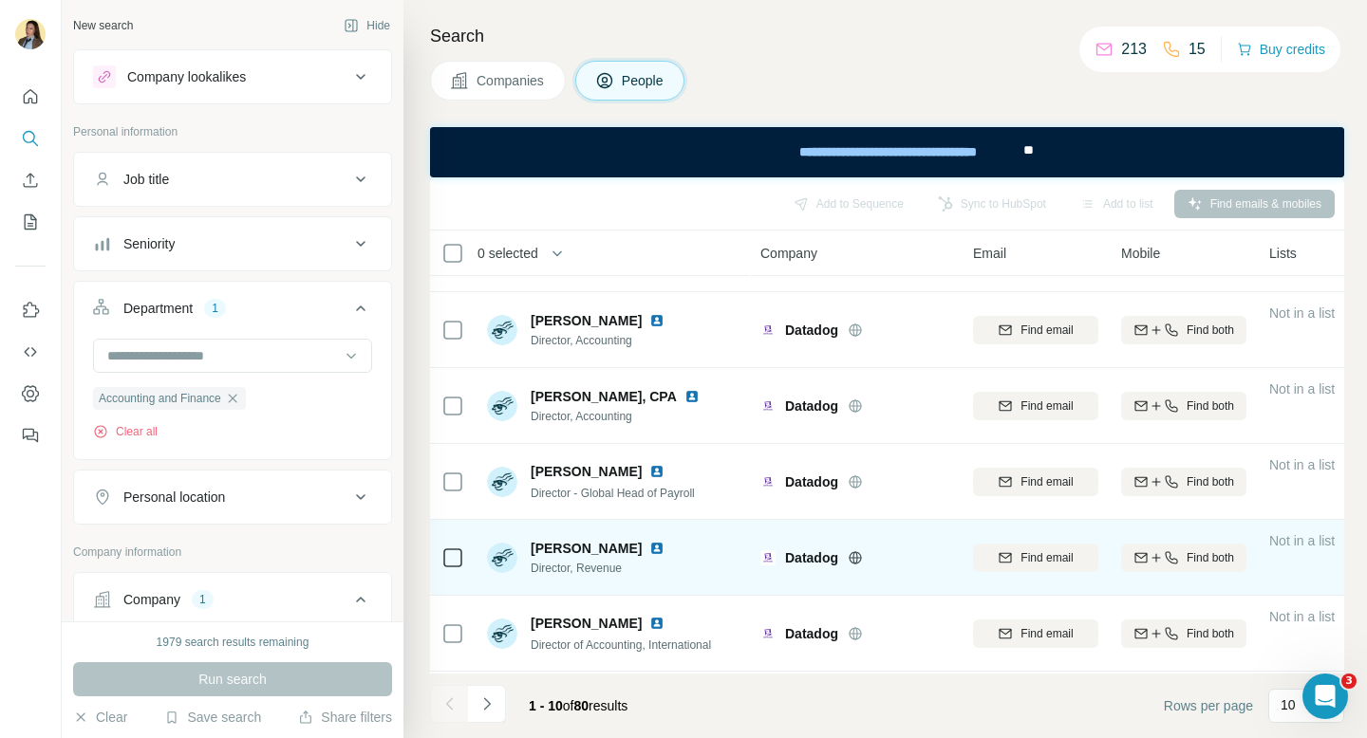
scroll to position [362, 0]
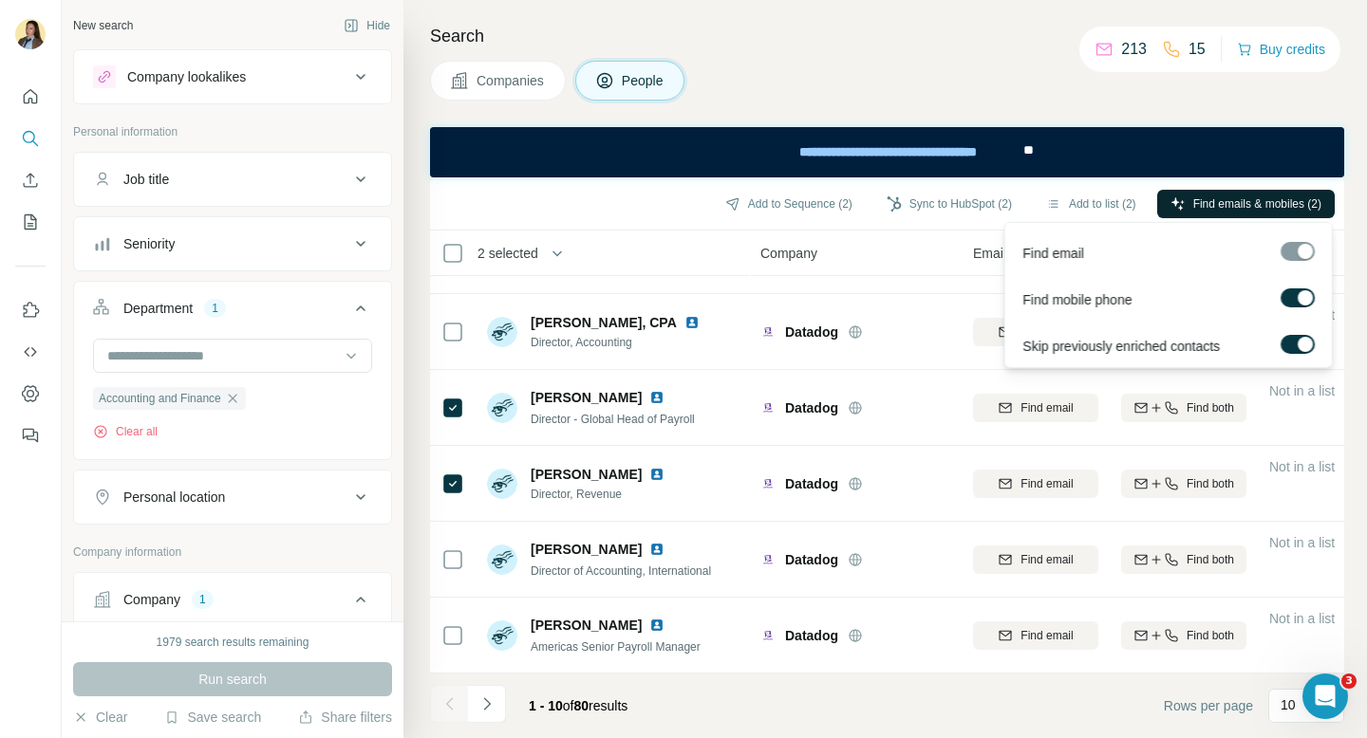
click at [1229, 205] on span "Find emails & mobiles (2)" at bounding box center [1257, 203] width 128 height 17
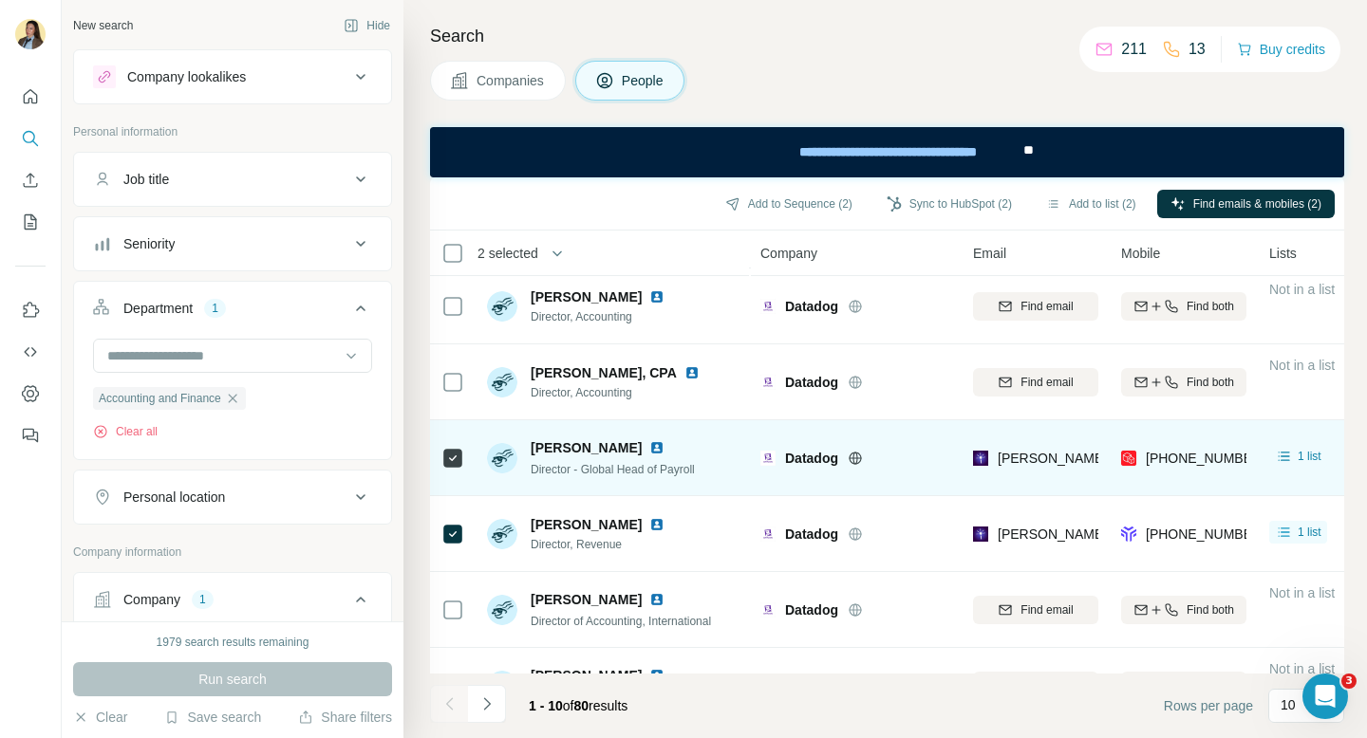
scroll to position [277, 0]
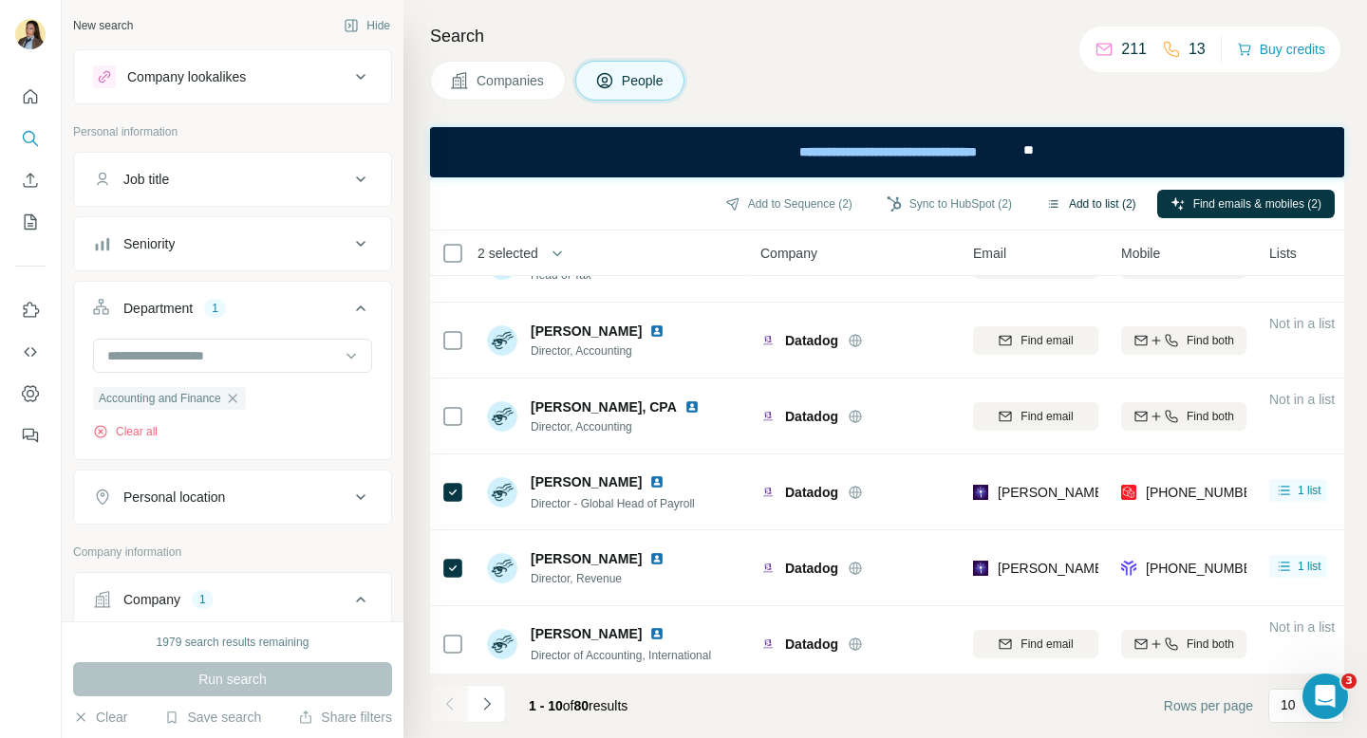
click at [1081, 201] on button "Add to list (2)" at bounding box center [1091, 204] width 117 height 28
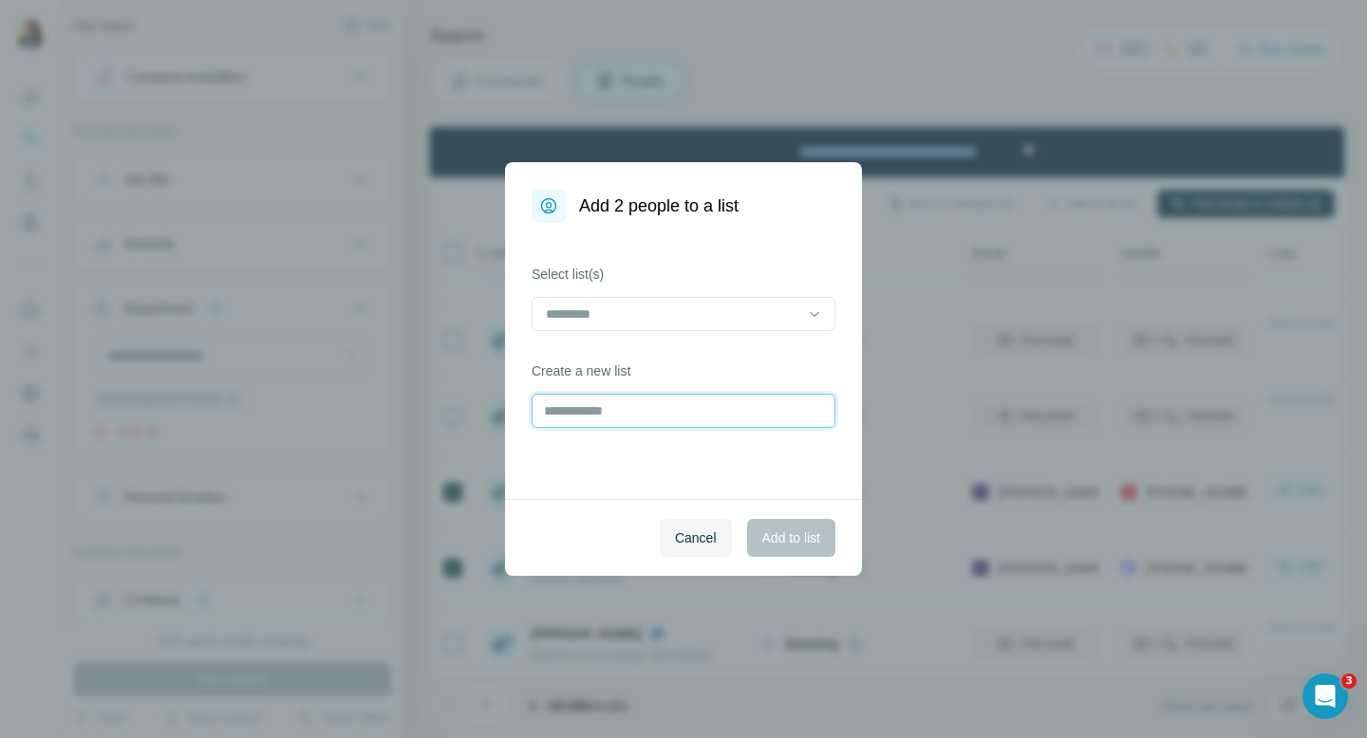
click at [611, 421] on input "text" at bounding box center [683, 411] width 304 height 34
type input "**********"
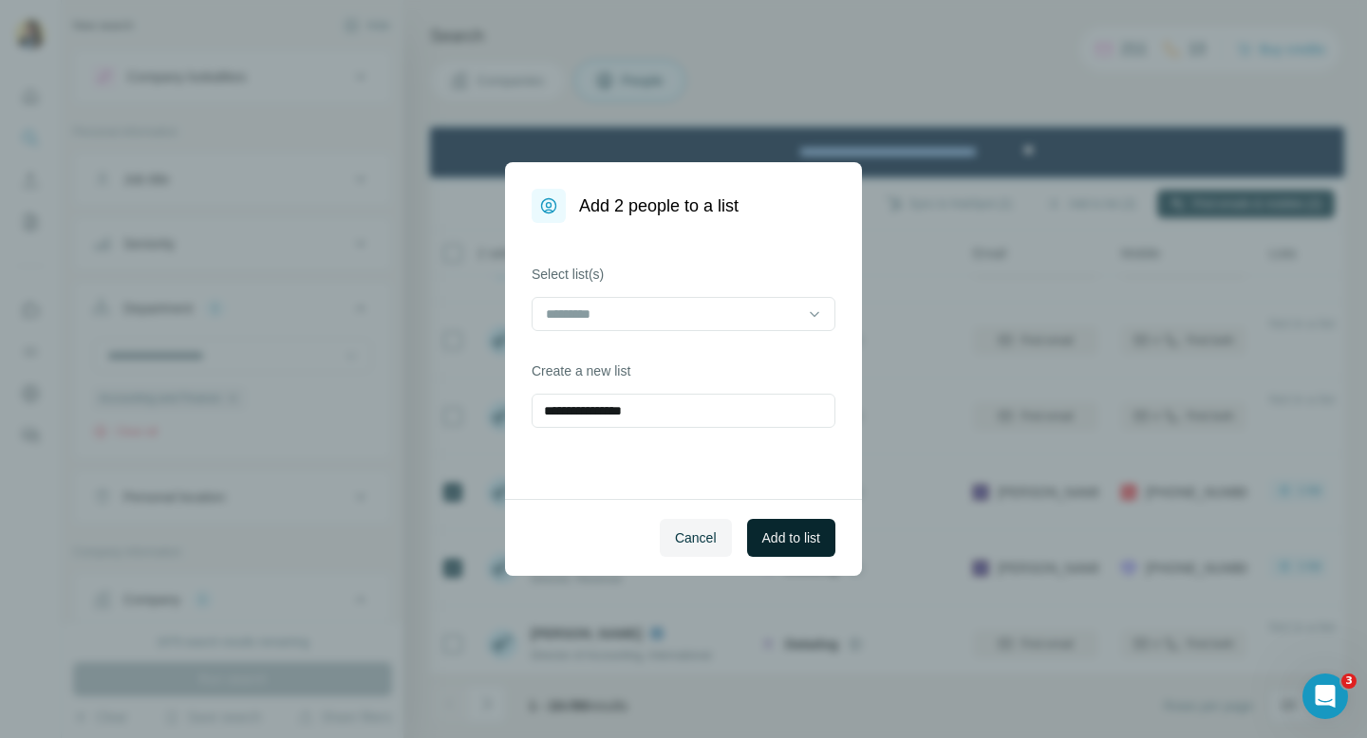
click at [778, 543] on span "Add to list" at bounding box center [791, 538] width 58 height 19
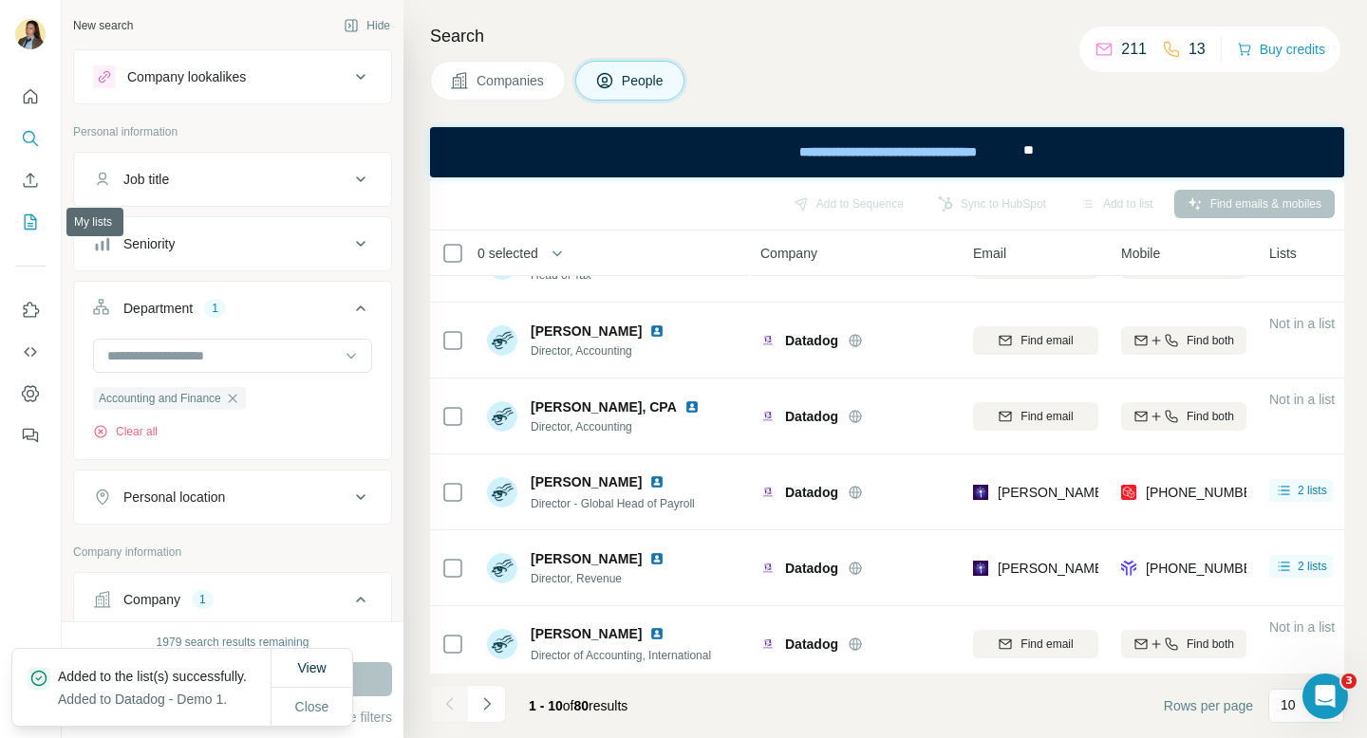
click at [31, 222] on icon "My lists" at bounding box center [30, 222] width 19 height 19
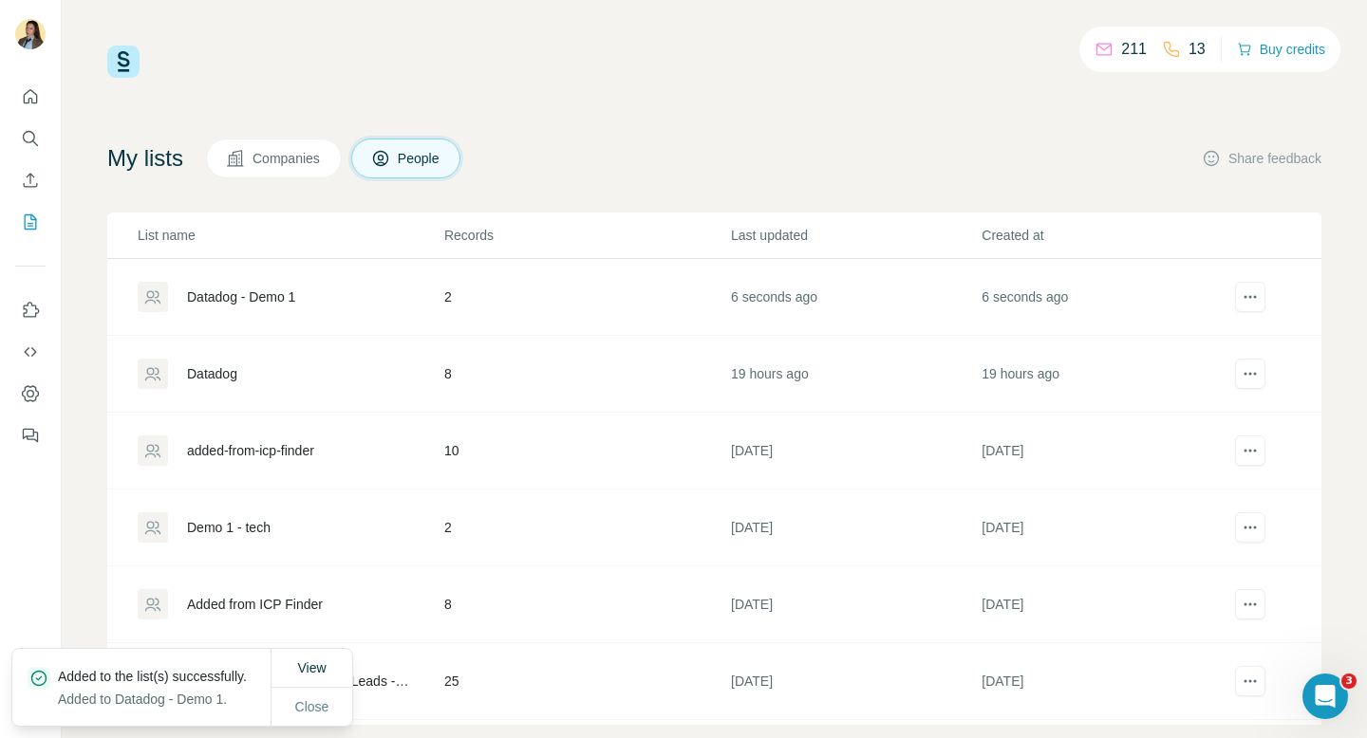
click at [270, 298] on div "Datadog - Demo 1" at bounding box center [241, 297] width 108 height 19
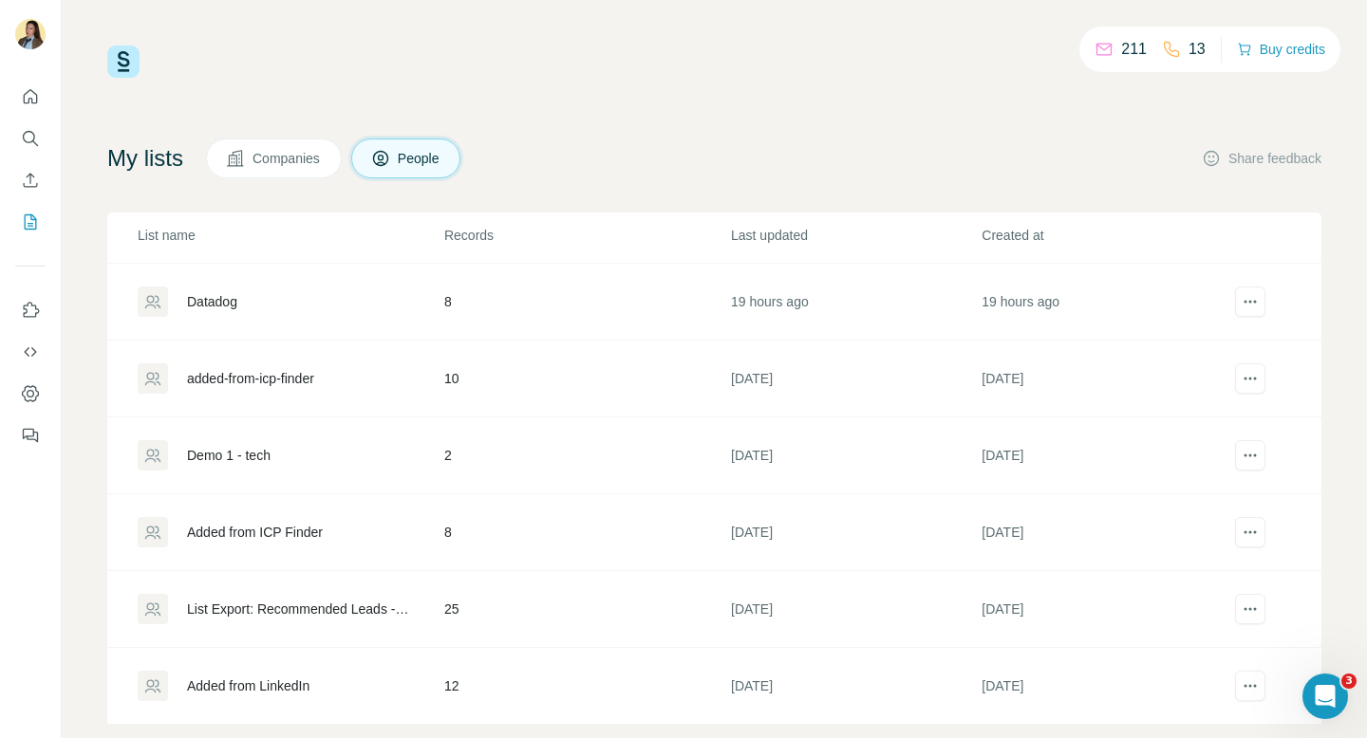
scroll to position [32, 0]
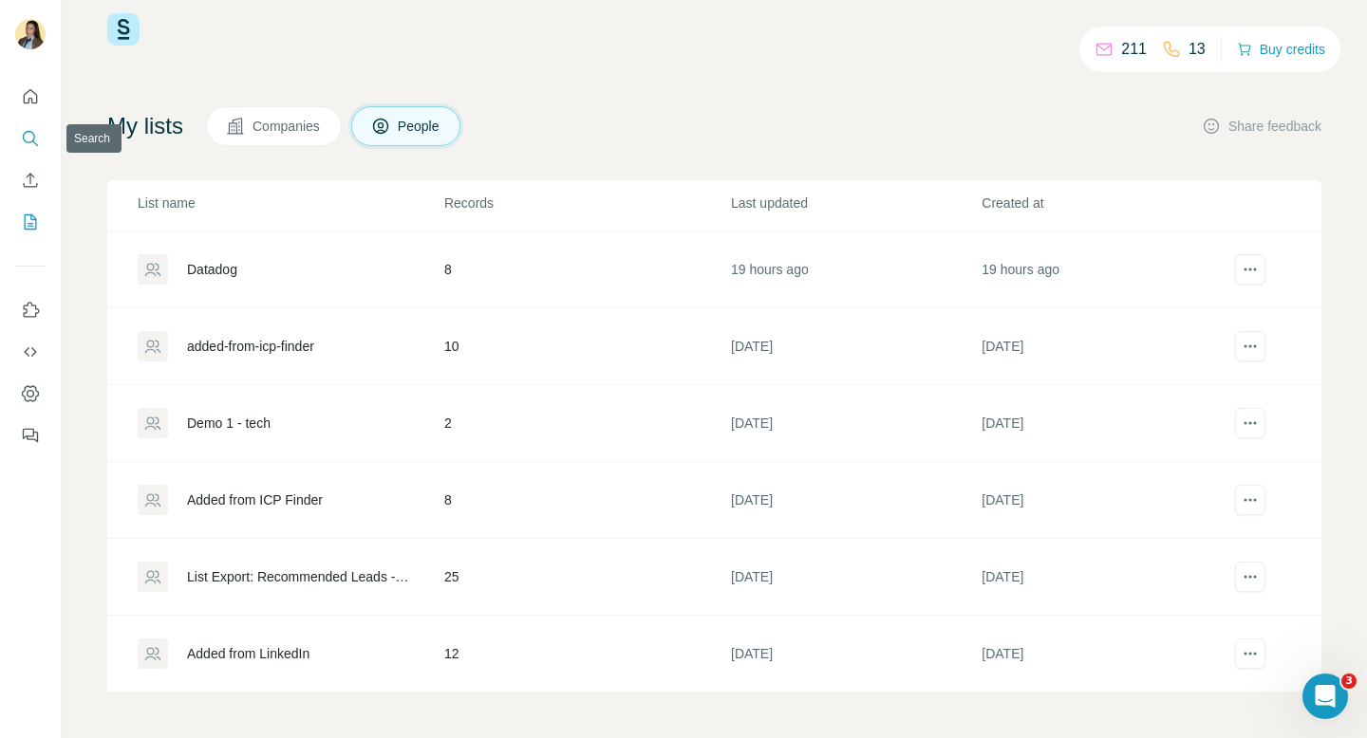
click at [36, 140] on icon "Search" at bounding box center [30, 138] width 19 height 19
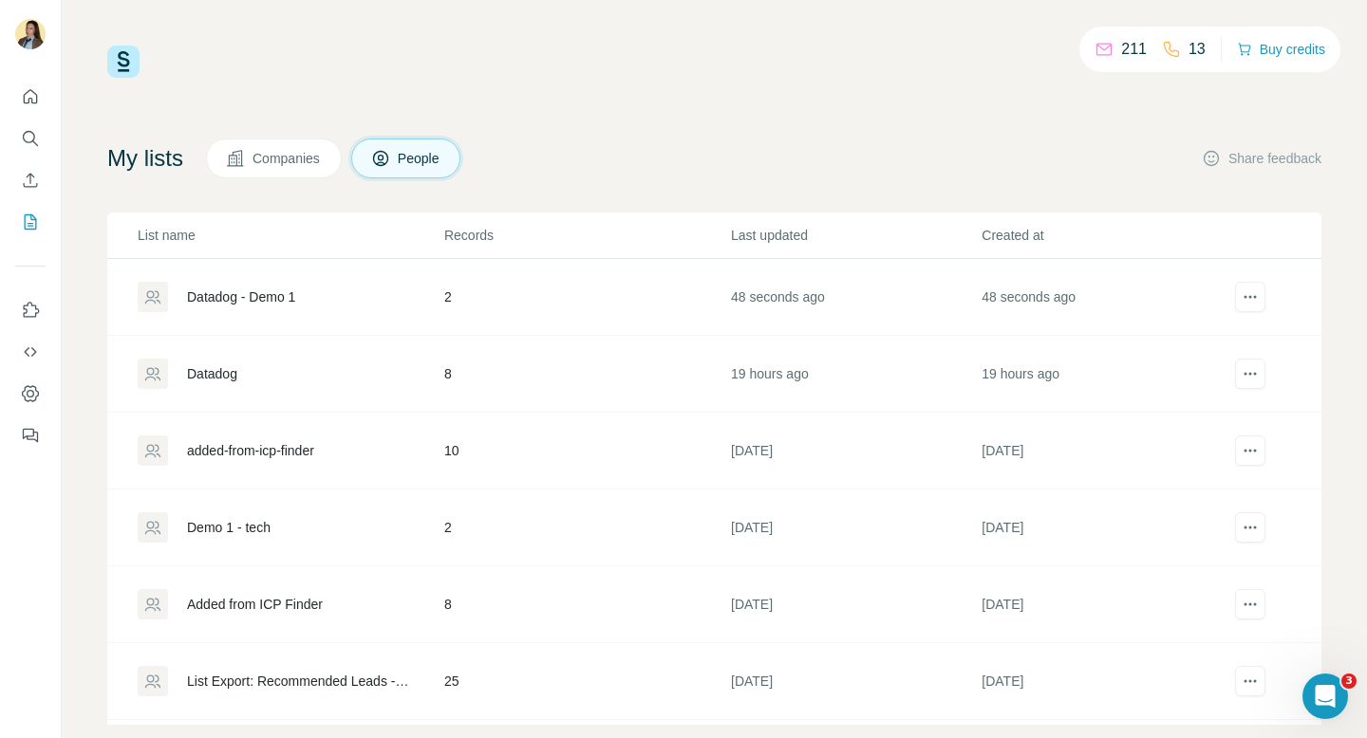
click at [251, 296] on div "Datadog - Demo 1" at bounding box center [241, 297] width 108 height 19
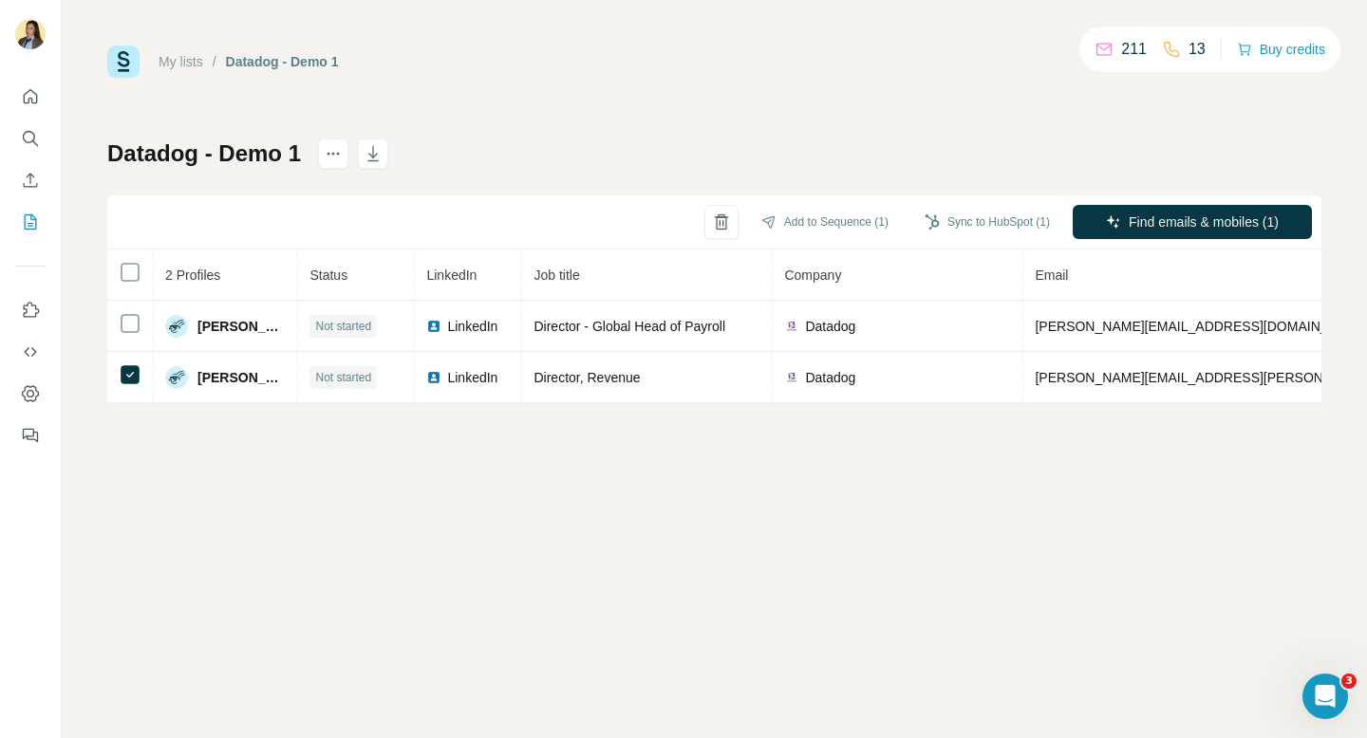
click at [272, 568] on div "My lists / Datadog - Demo 1 211 13 Buy credits Datadog - Demo 1 Add to Sequence…" at bounding box center [714, 369] width 1305 height 738
click at [573, 131] on div "My lists / Datadog - Demo 1 211 13 Buy credits Datadog - Demo 1 Add to Sequence…" at bounding box center [714, 225] width 1214 height 358
click at [24, 390] on icon "Dashboard" at bounding box center [30, 393] width 17 height 16
click at [30, 349] on icon "Use Surfe API" at bounding box center [30, 352] width 19 height 19
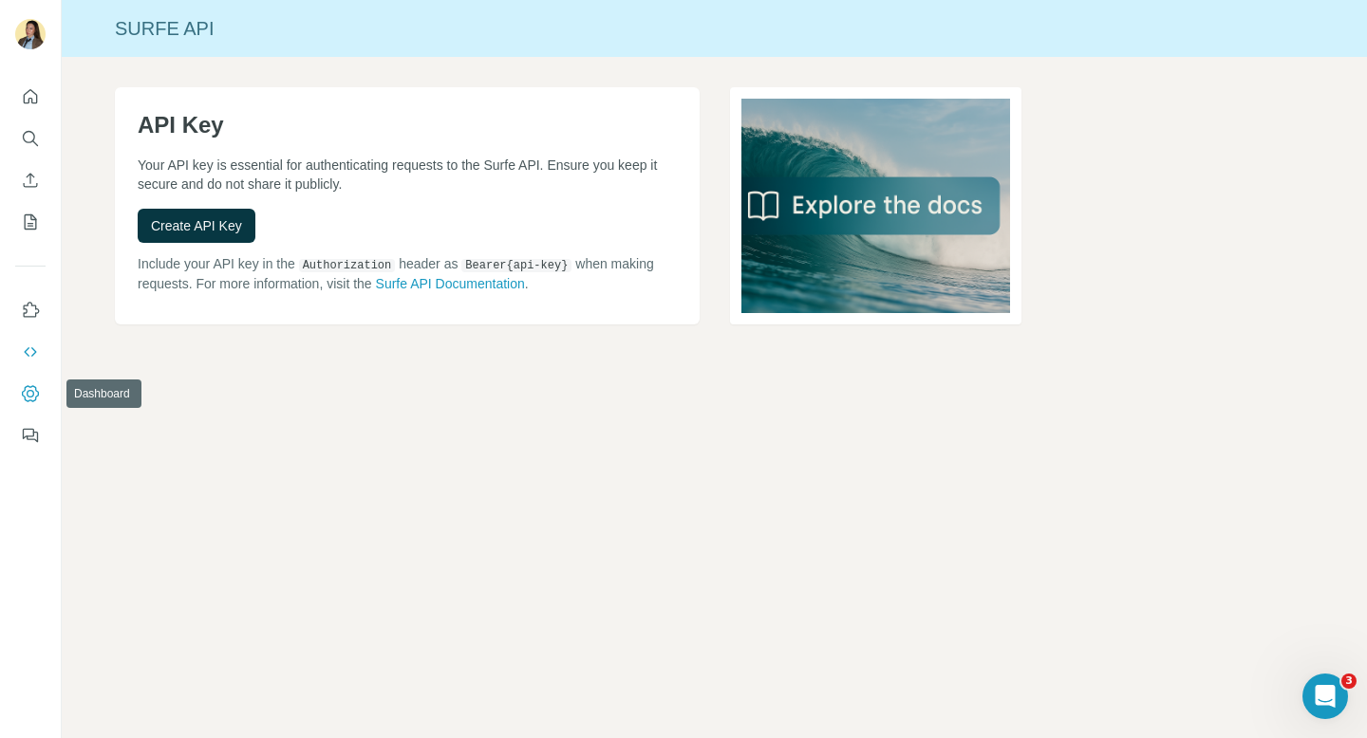
click at [31, 393] on icon "Dashboard" at bounding box center [30, 393] width 19 height 19
click at [28, 99] on icon "Quick start" at bounding box center [30, 96] width 19 height 19
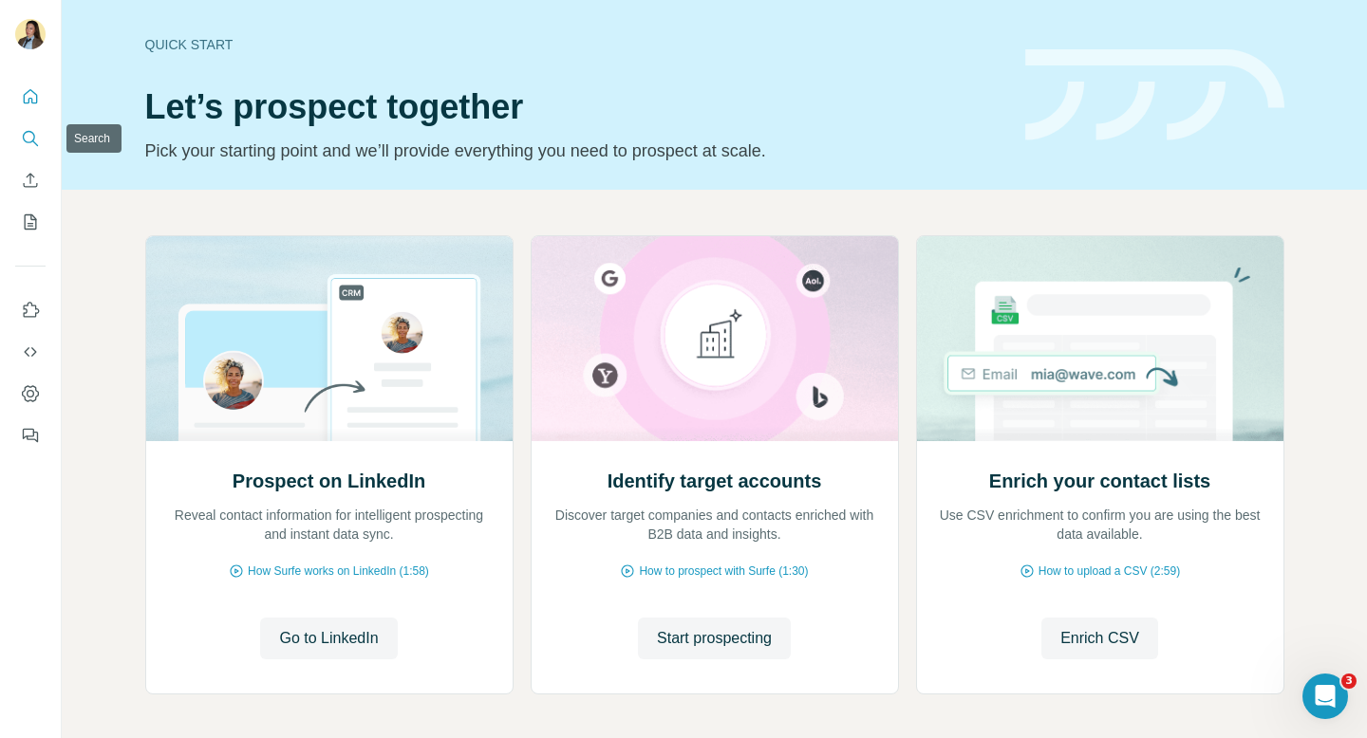
click at [30, 137] on icon "Search" at bounding box center [30, 138] width 19 height 19
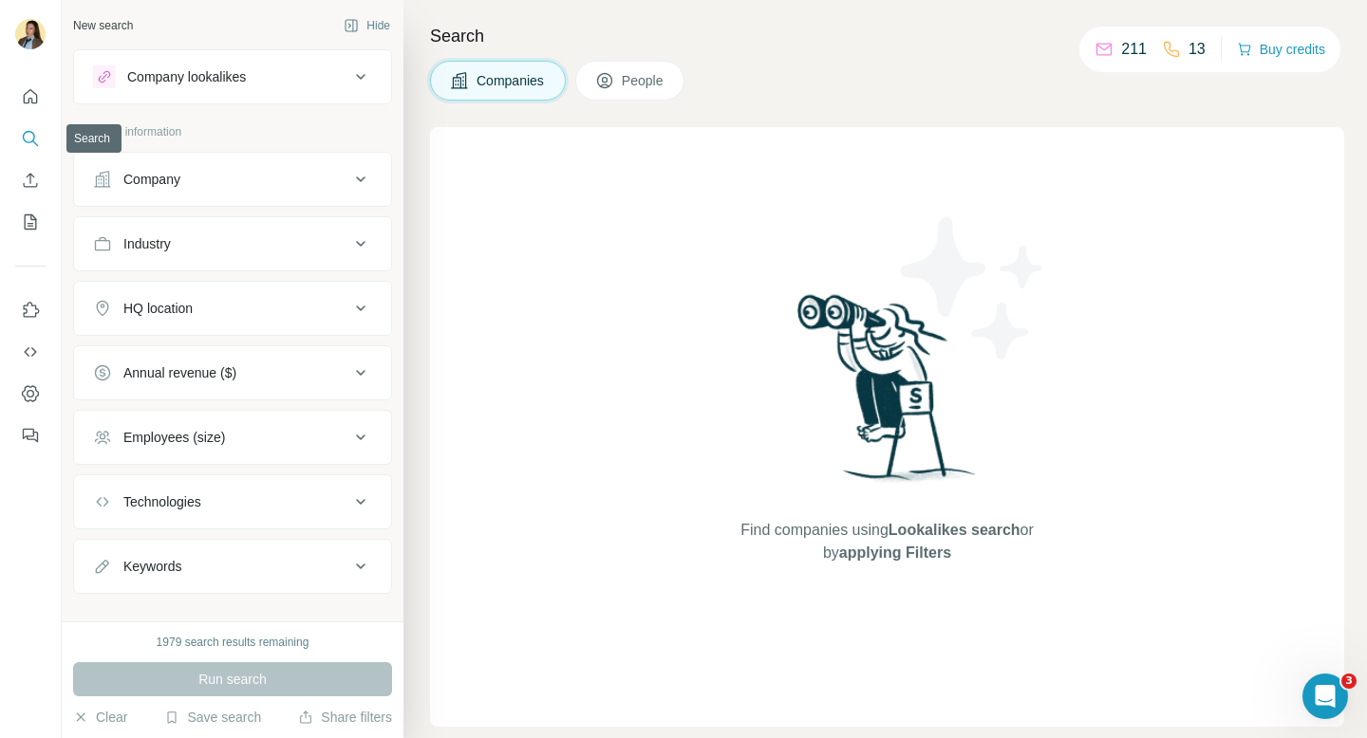
click at [42, 141] on button "Search" at bounding box center [30, 138] width 30 height 34
click at [319, 83] on div "Company lookalikes" at bounding box center [221, 76] width 256 height 23
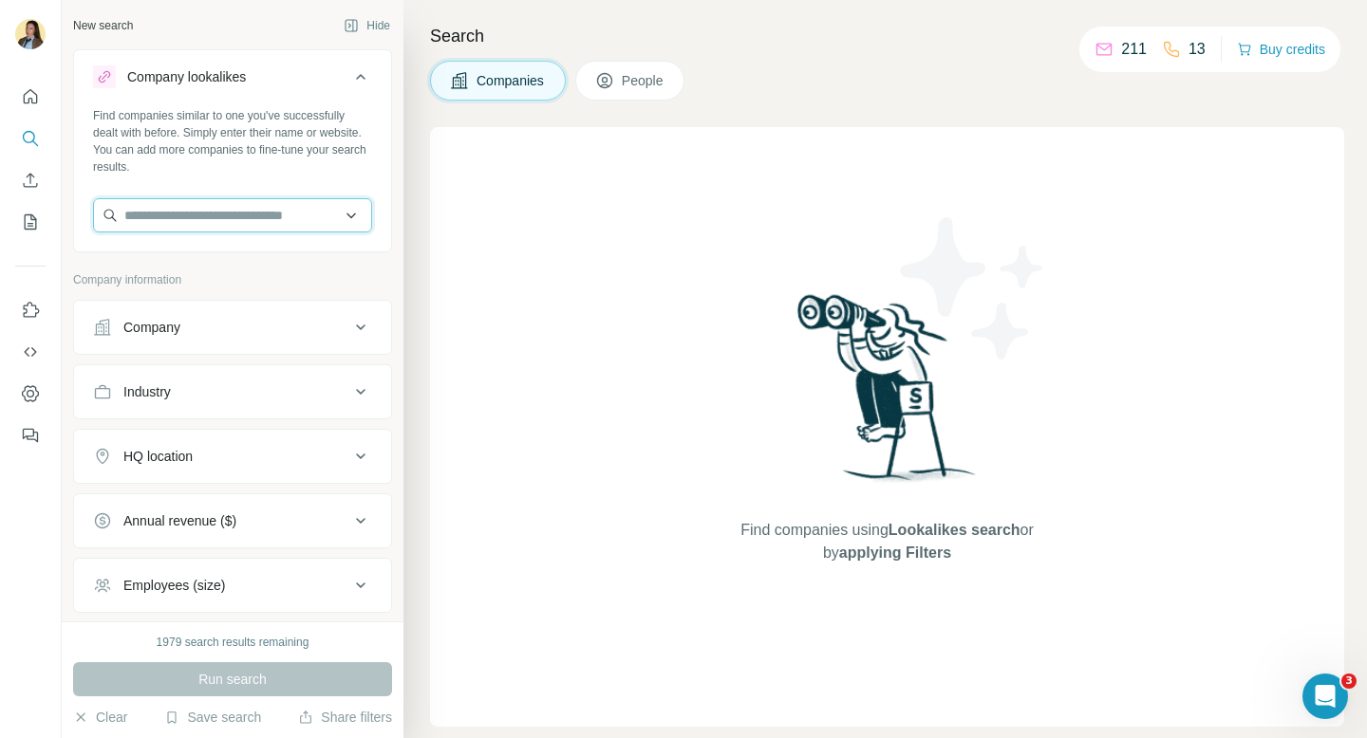
click at [209, 215] on input "text" at bounding box center [232, 215] width 279 height 34
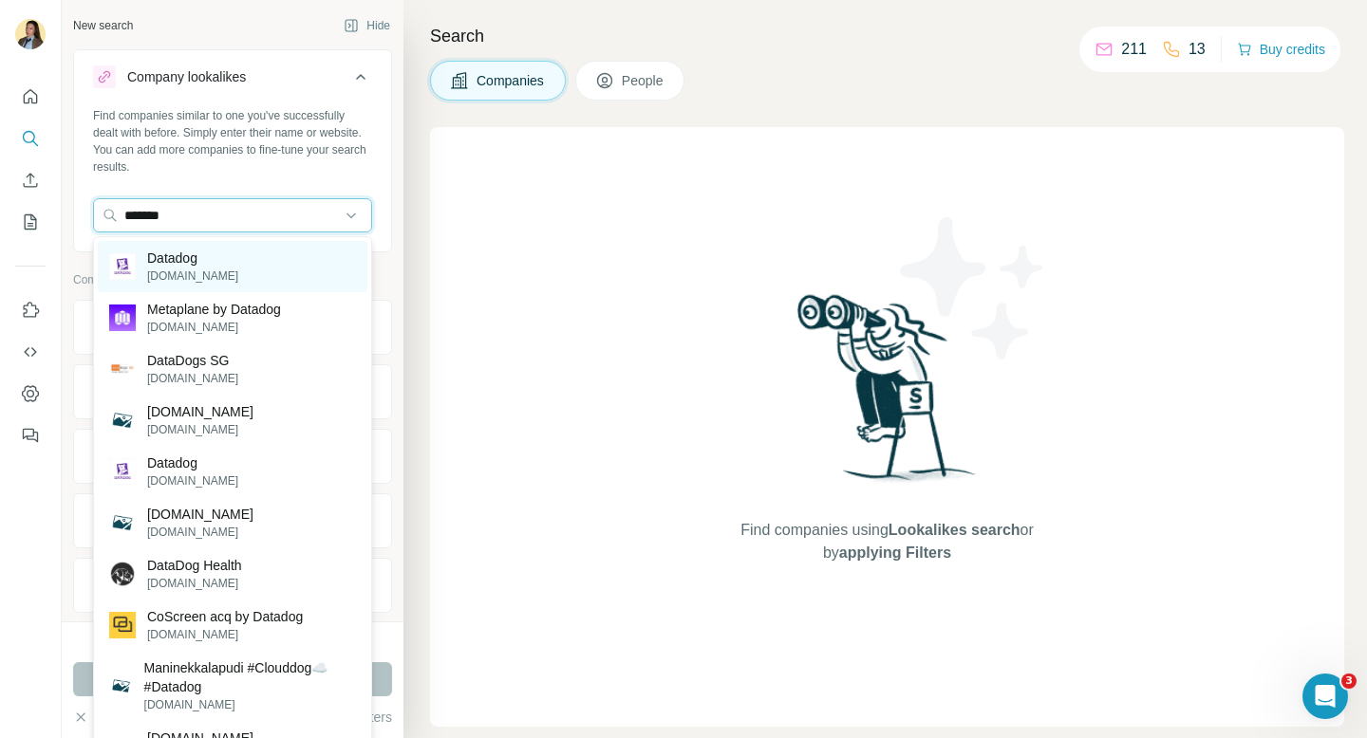
type input "*******"
click at [233, 260] on div "Datadog [DOMAIN_NAME]" at bounding box center [233, 266] width 270 height 51
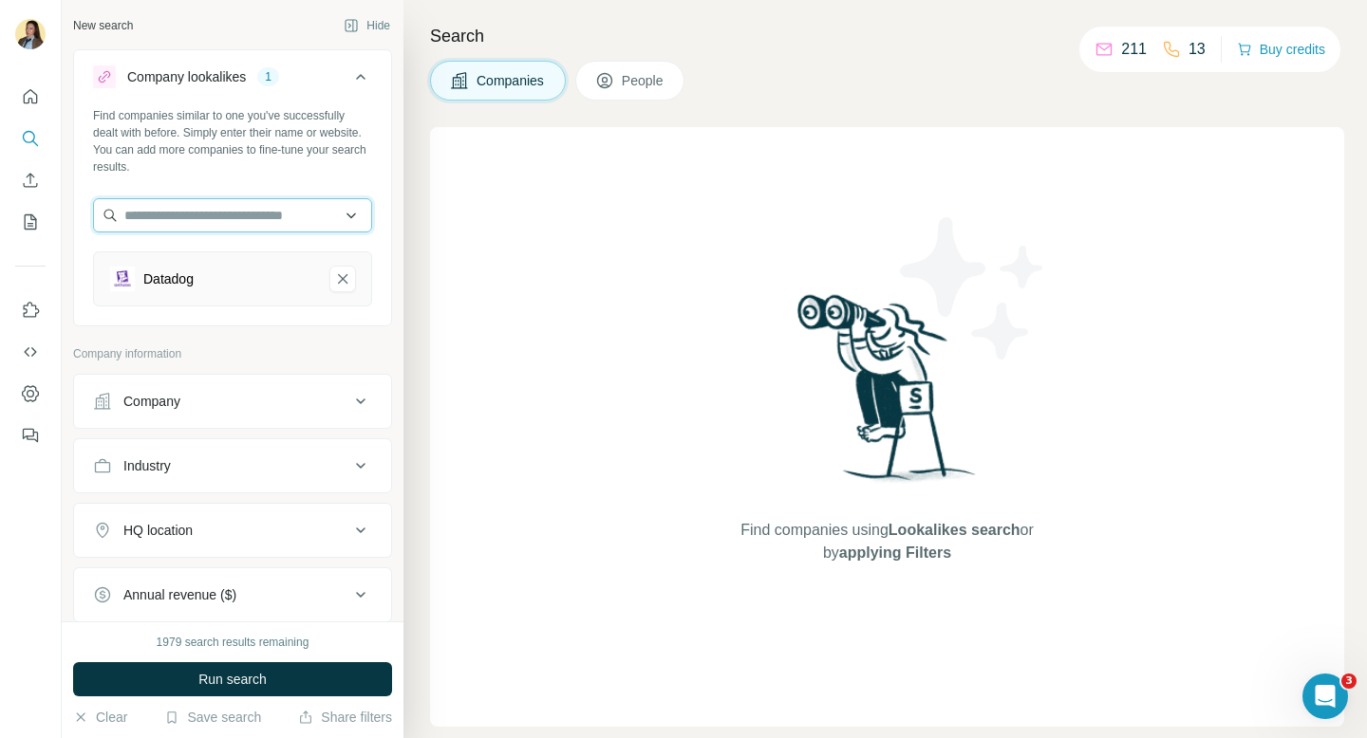
click at [244, 211] on input "text" at bounding box center [232, 215] width 279 height 34
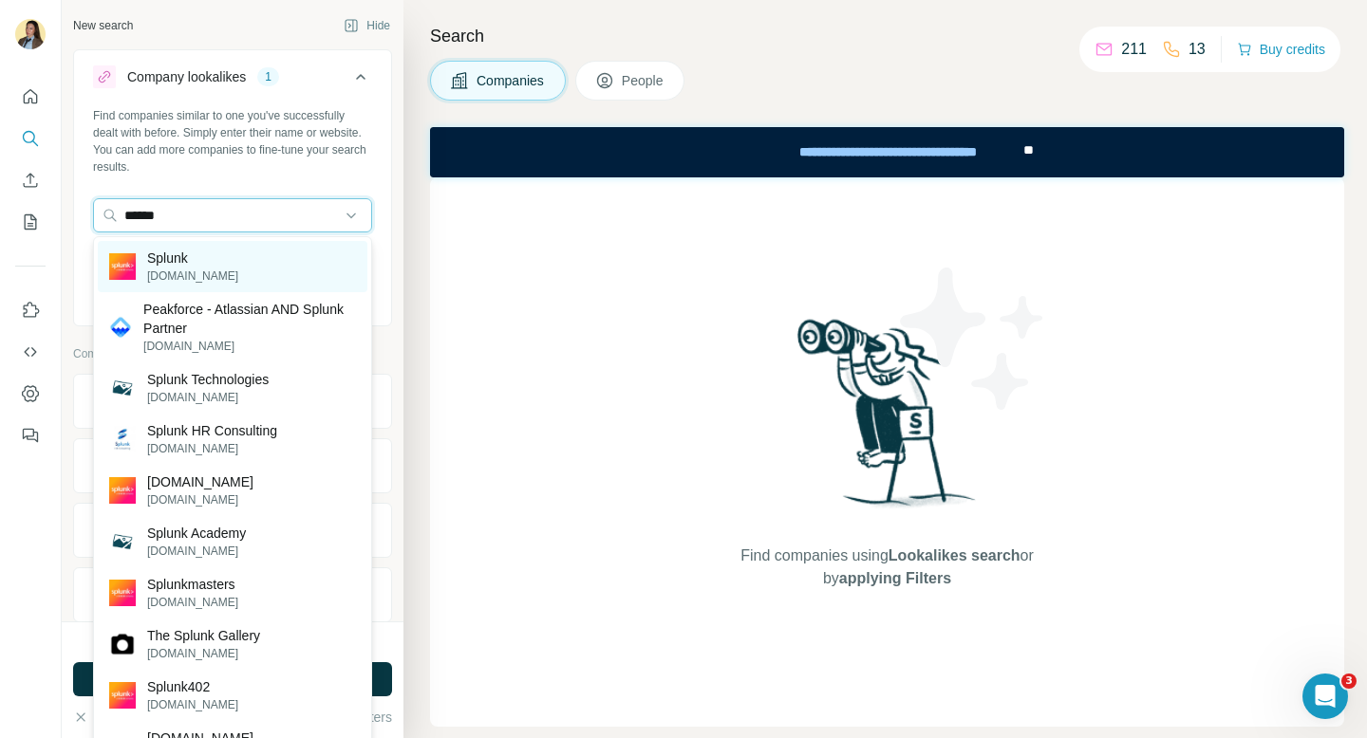
type input "******"
click at [262, 257] on div "Splunk [DOMAIN_NAME]" at bounding box center [233, 266] width 270 height 51
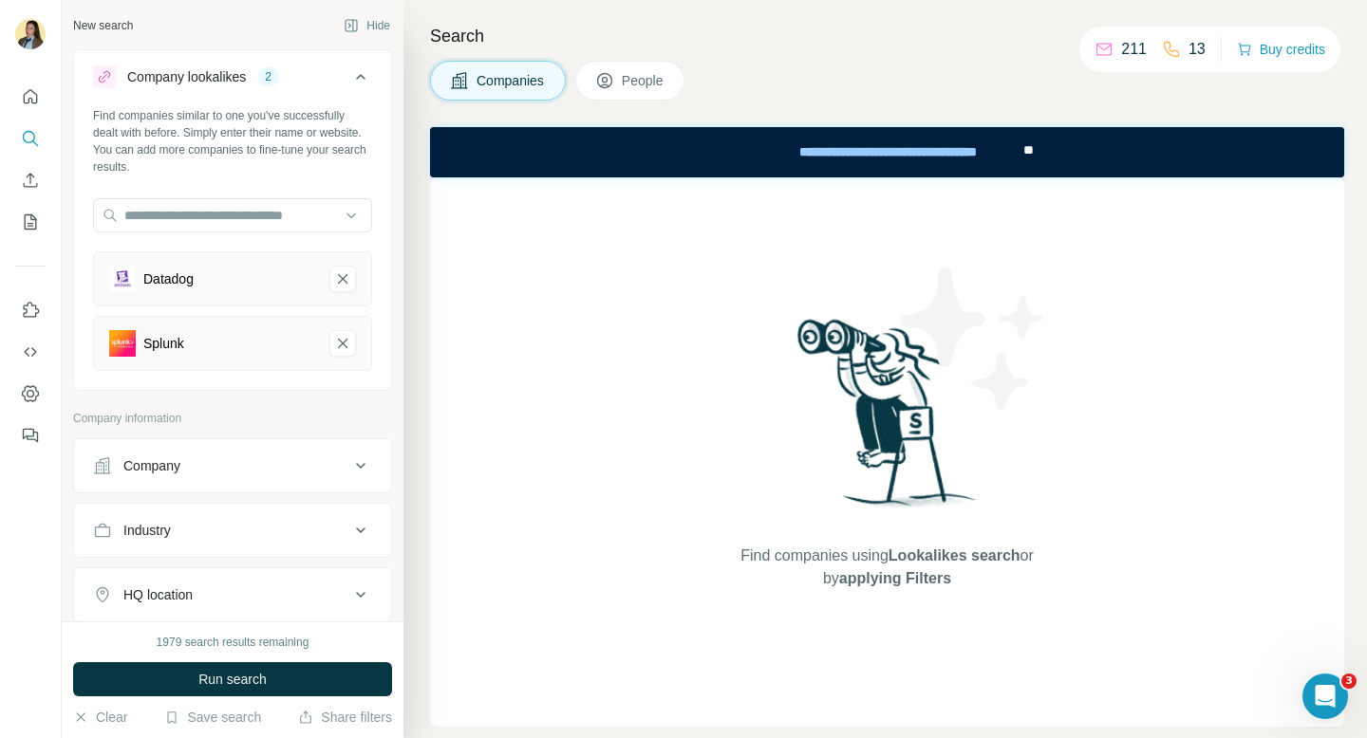
drag, startPoint x: 250, startPoint y: 683, endPoint x: 278, endPoint y: 674, distance: 30.0
click at [250, 683] on span "Run search" at bounding box center [232, 679] width 68 height 19
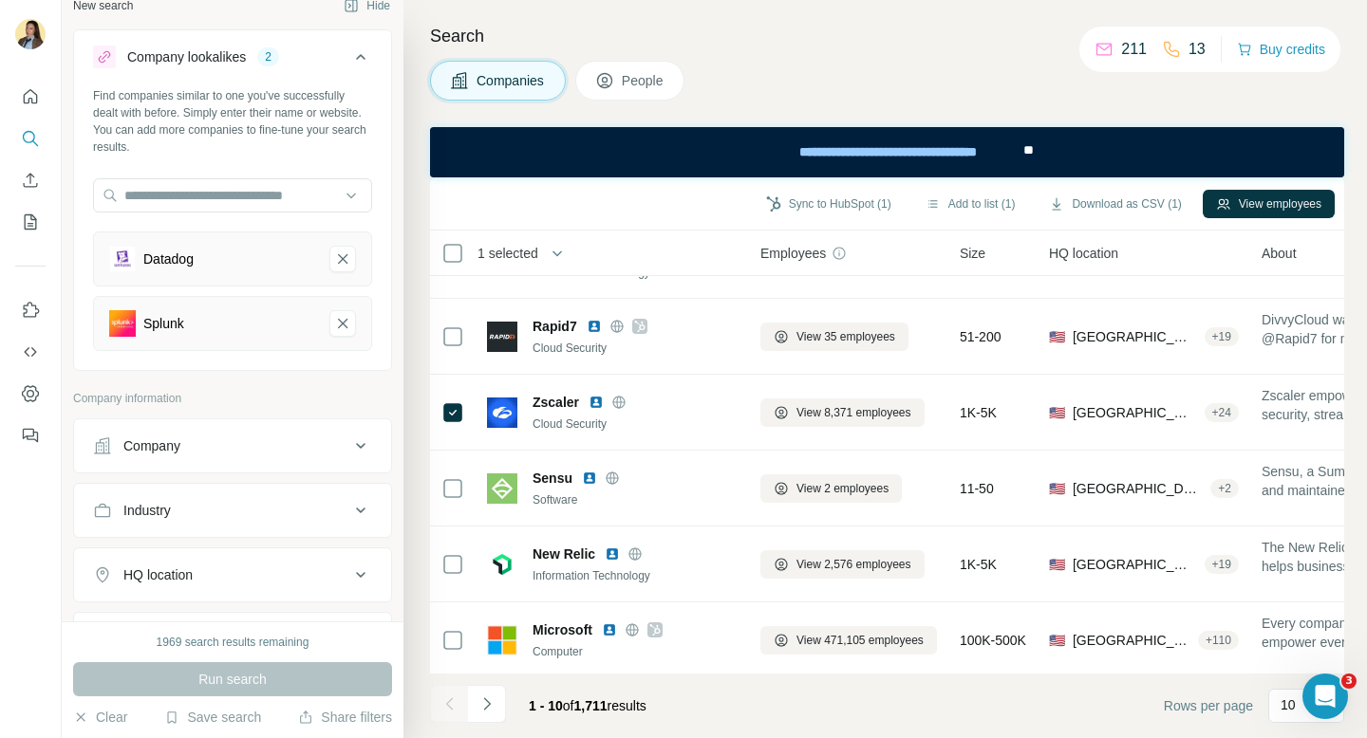
scroll to position [19, 0]
